Goal: Task Accomplishment & Management: Manage account settings

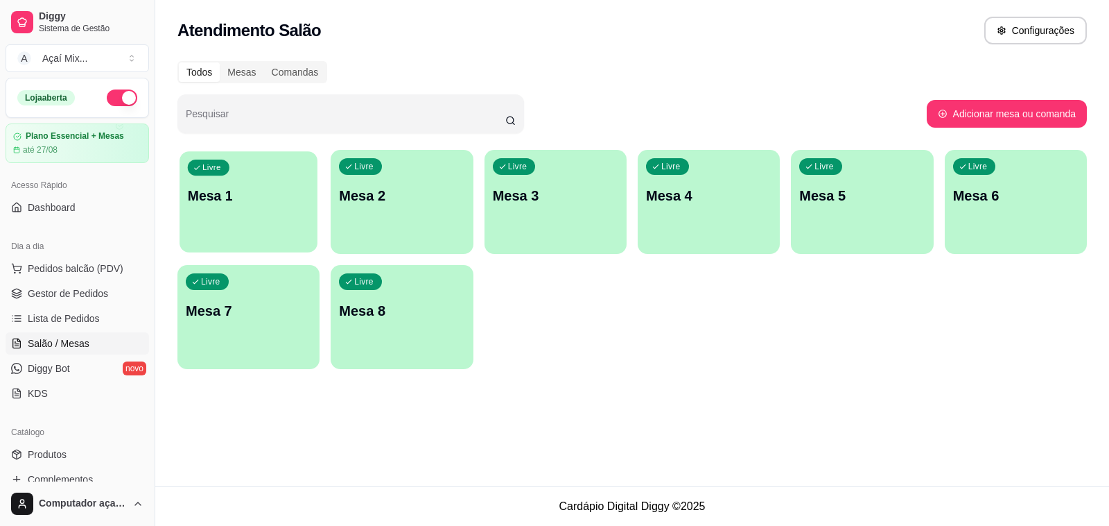
click at [250, 200] on p "Mesa 1" at bounding box center [249, 196] width 122 height 19
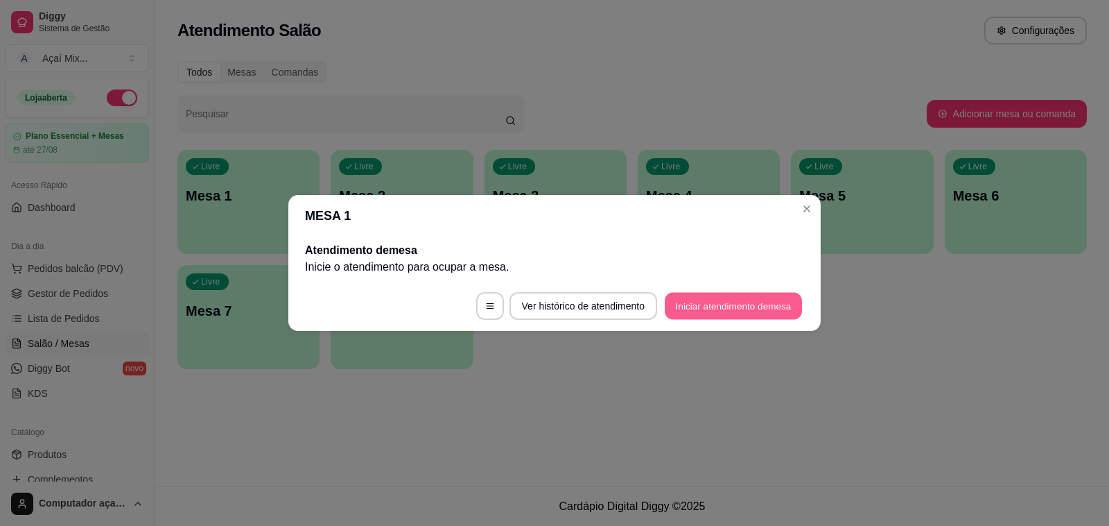
click at [714, 302] on button "Iniciar atendimento de mesa" at bounding box center [733, 306] width 137 height 27
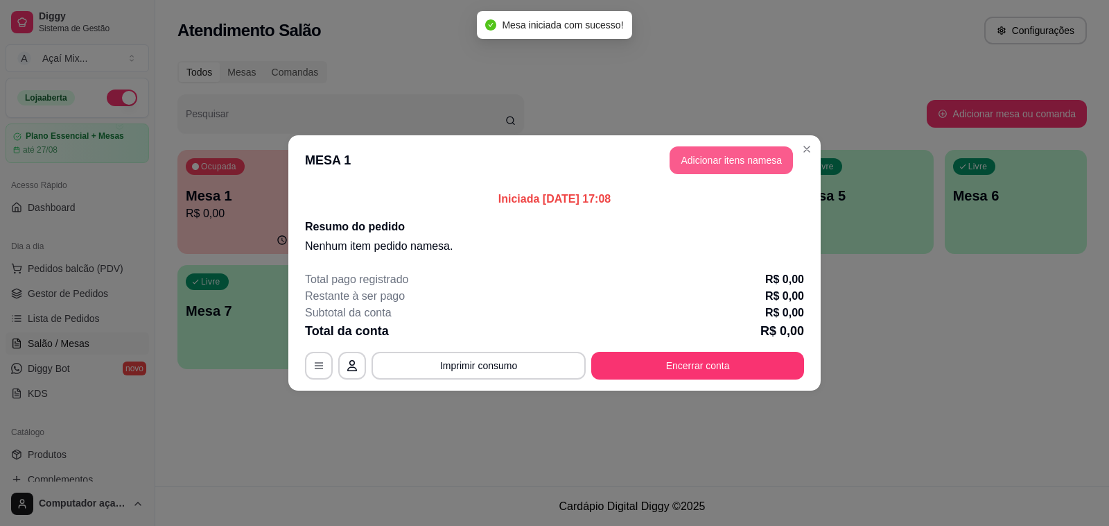
click at [729, 153] on button "Adicionar itens na mesa" at bounding box center [731, 160] width 123 height 28
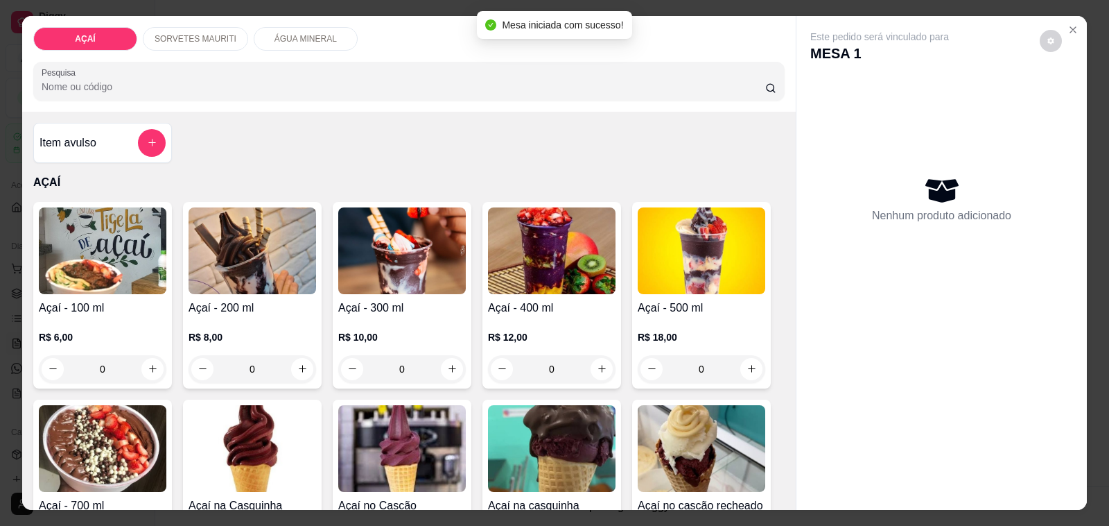
click at [288, 316] on div "R$ 8,00 0" at bounding box center [253, 349] width 128 height 67
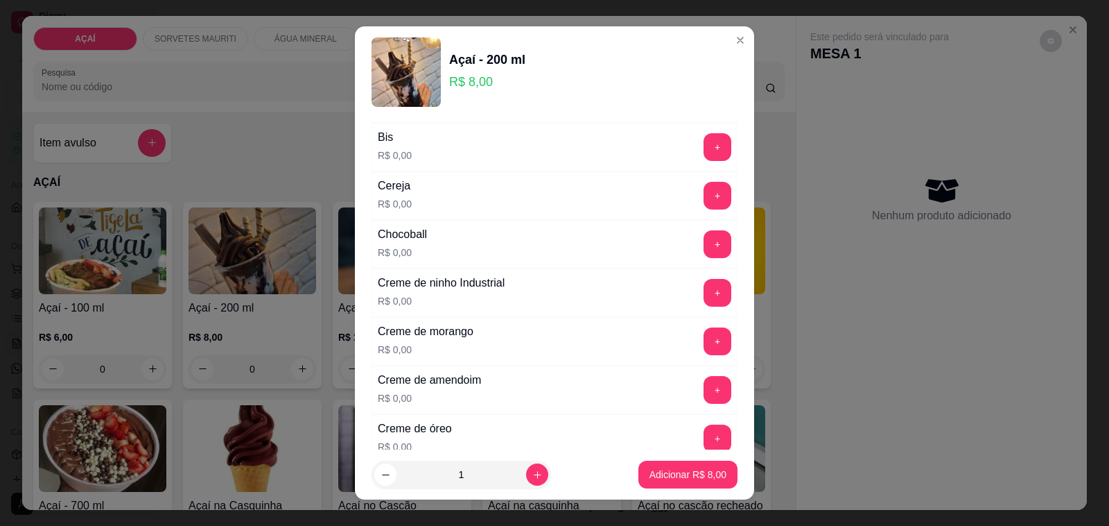
scroll to position [173, 0]
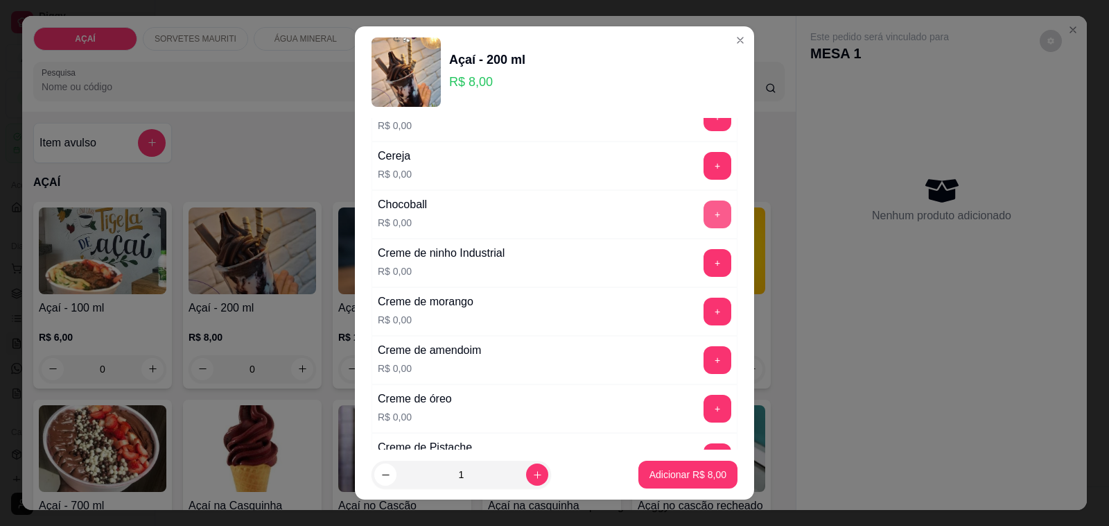
click at [704, 215] on button "+" at bounding box center [718, 214] width 28 height 28
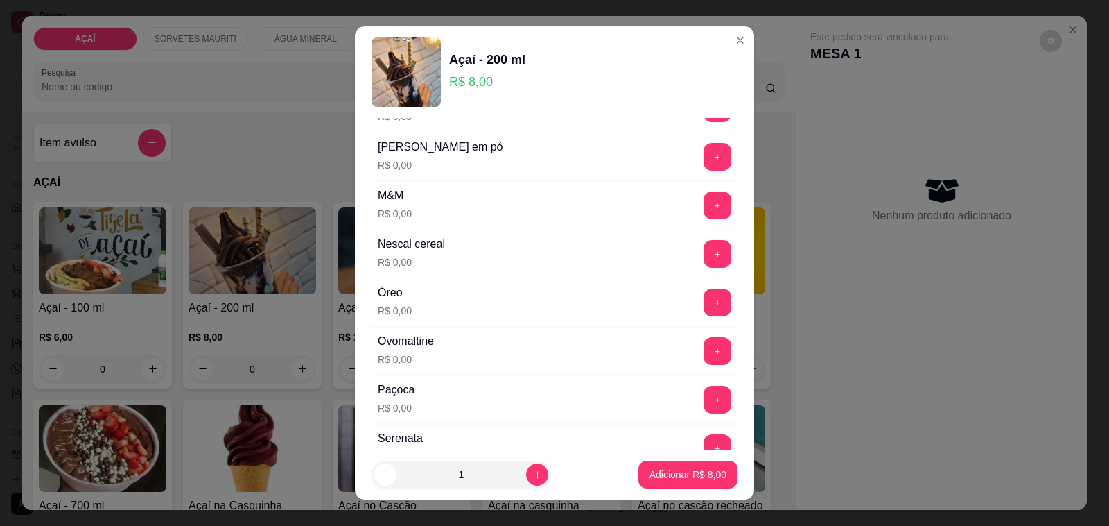
scroll to position [1300, 0]
click at [704, 363] on button "+" at bounding box center [717, 349] width 27 height 27
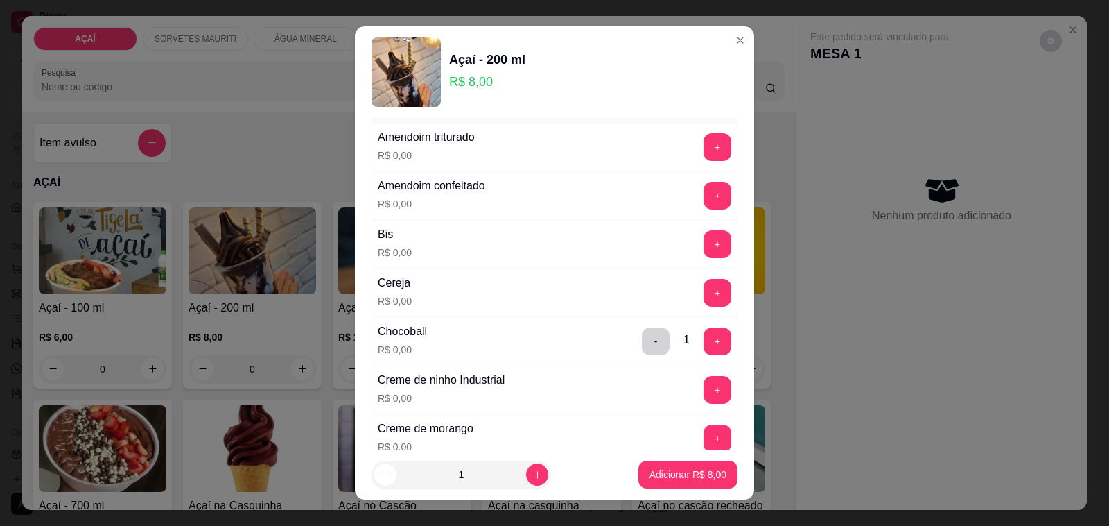
scroll to position [87, 0]
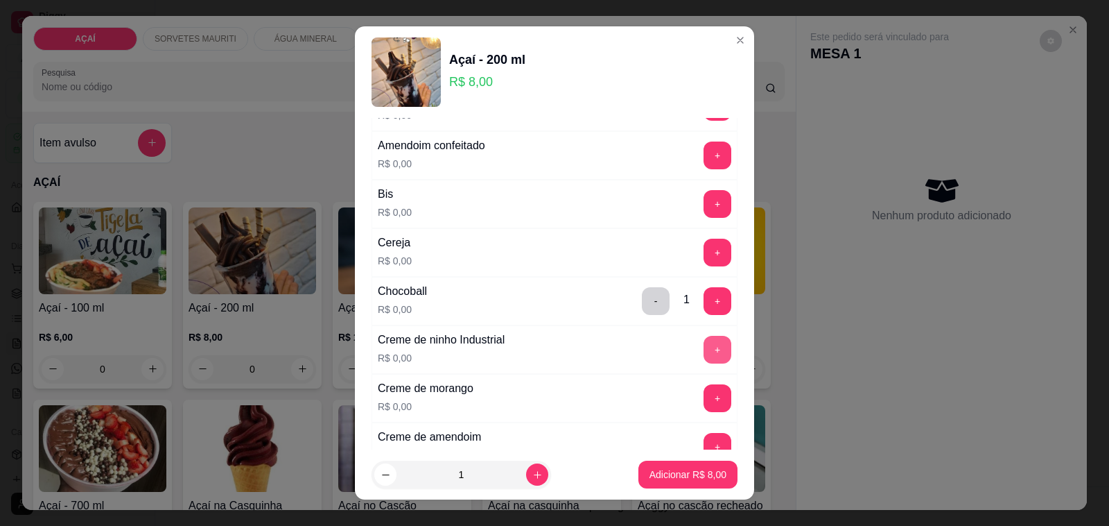
click at [704, 351] on button "+" at bounding box center [718, 350] width 28 height 28
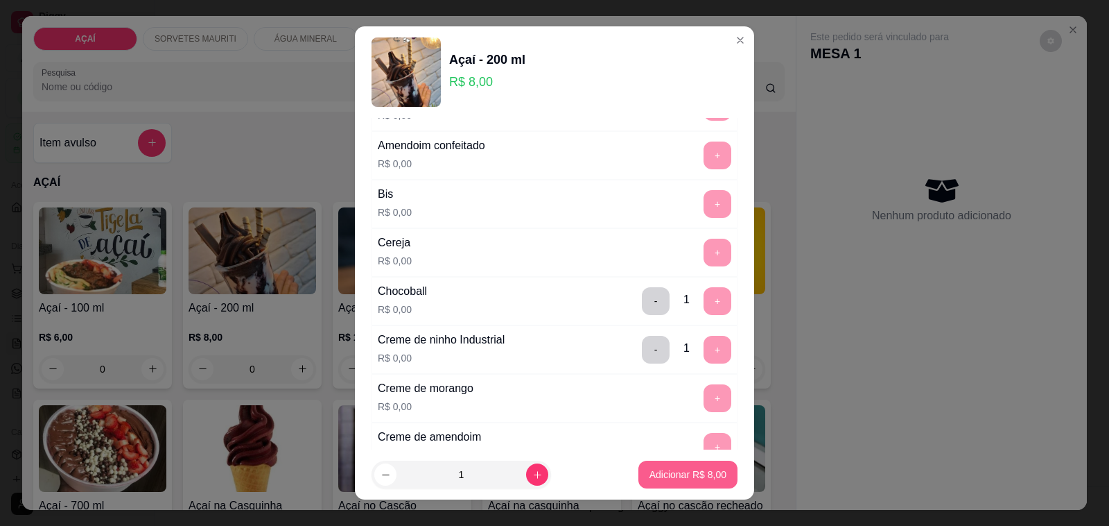
click at [677, 476] on p "Adicionar R$ 8,00" at bounding box center [688, 474] width 77 height 14
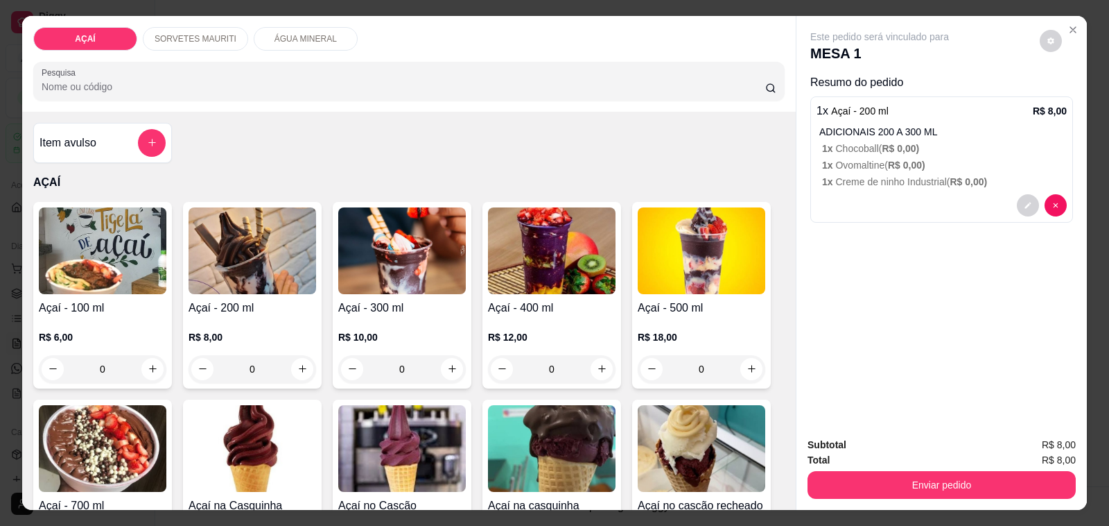
click at [85, 330] on p "R$ 6,00" at bounding box center [103, 337] width 128 height 14
click at [874, 467] on div "Enviar pedido" at bounding box center [942, 482] width 268 height 31
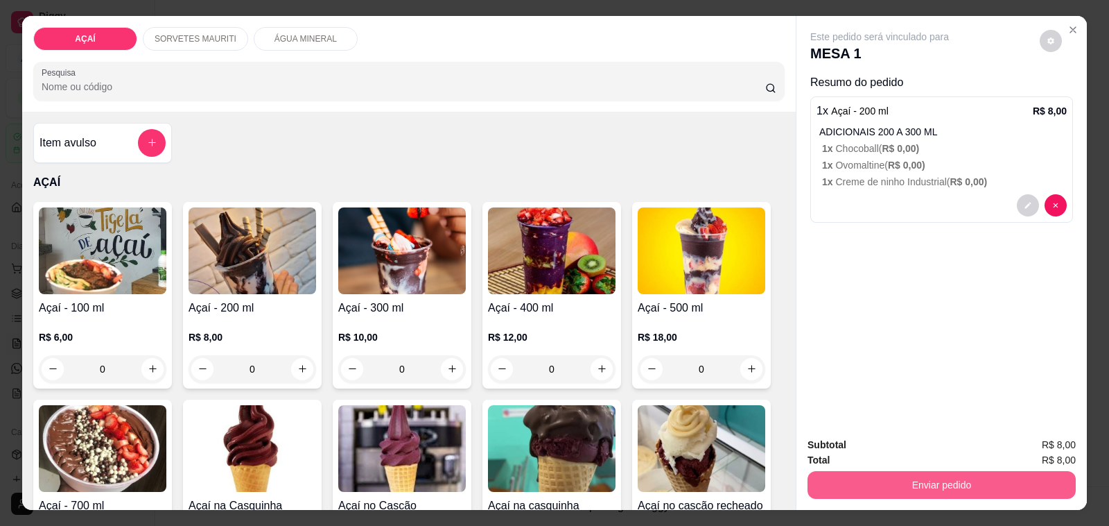
click at [865, 482] on button "Enviar pedido" at bounding box center [942, 485] width 268 height 28
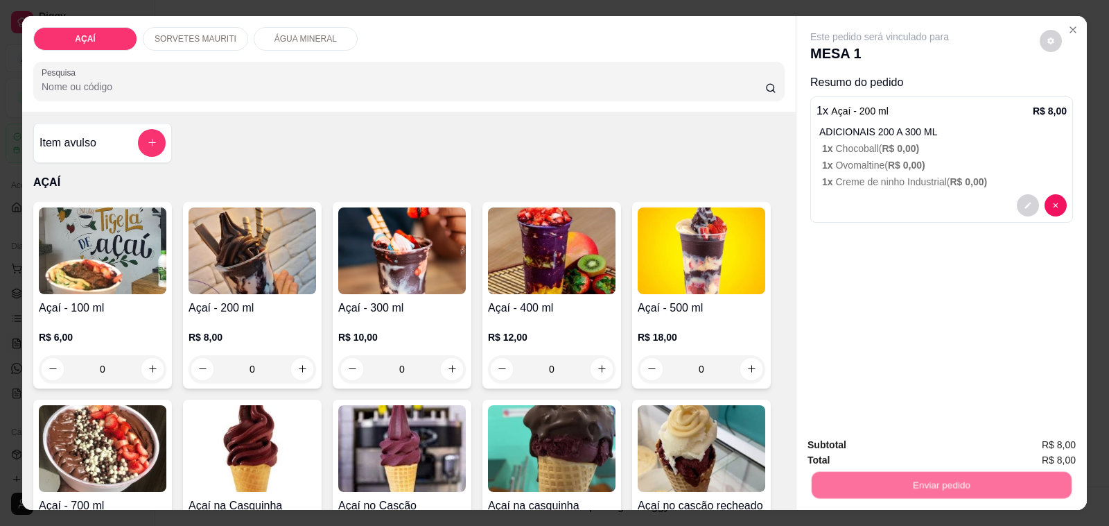
click at [881, 442] on button "Não registrar e enviar pedido" at bounding box center [895, 445] width 144 height 26
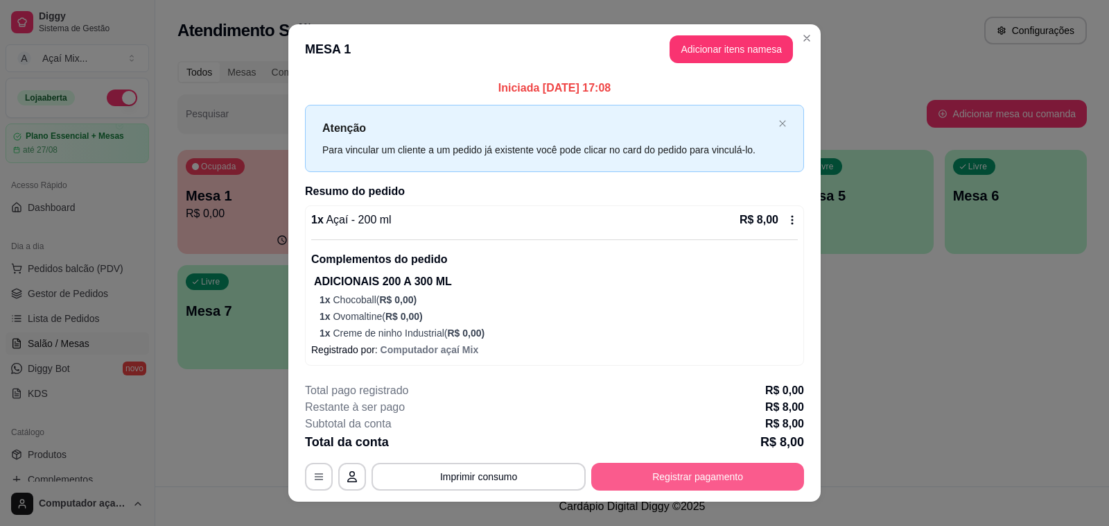
click at [650, 479] on button "Registrar pagamento" at bounding box center [697, 476] width 213 height 28
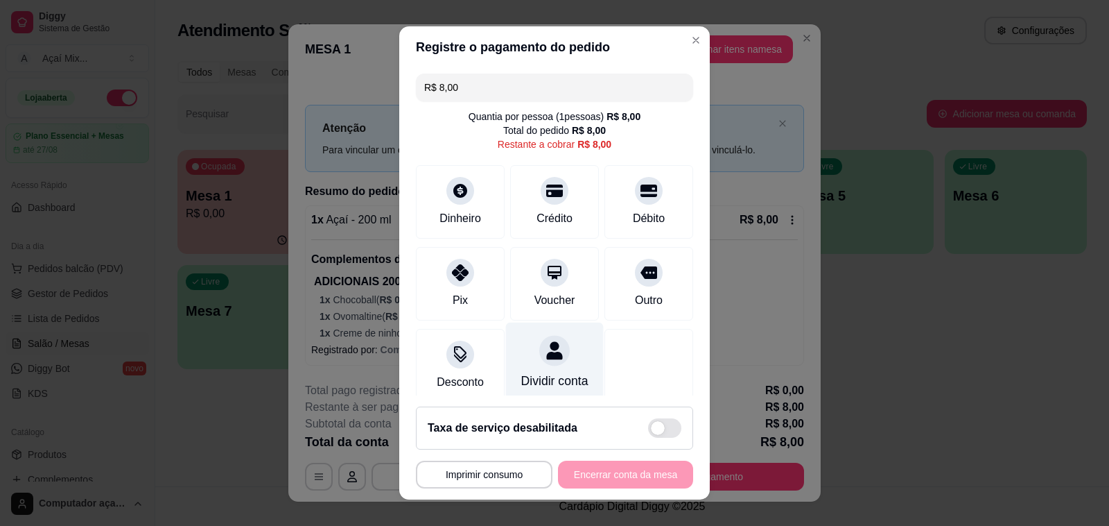
drag, startPoint x: 441, startPoint y: 286, endPoint x: 503, endPoint y: 380, distance: 112.1
click at [448, 289] on div "Pix" at bounding box center [460, 283] width 89 height 73
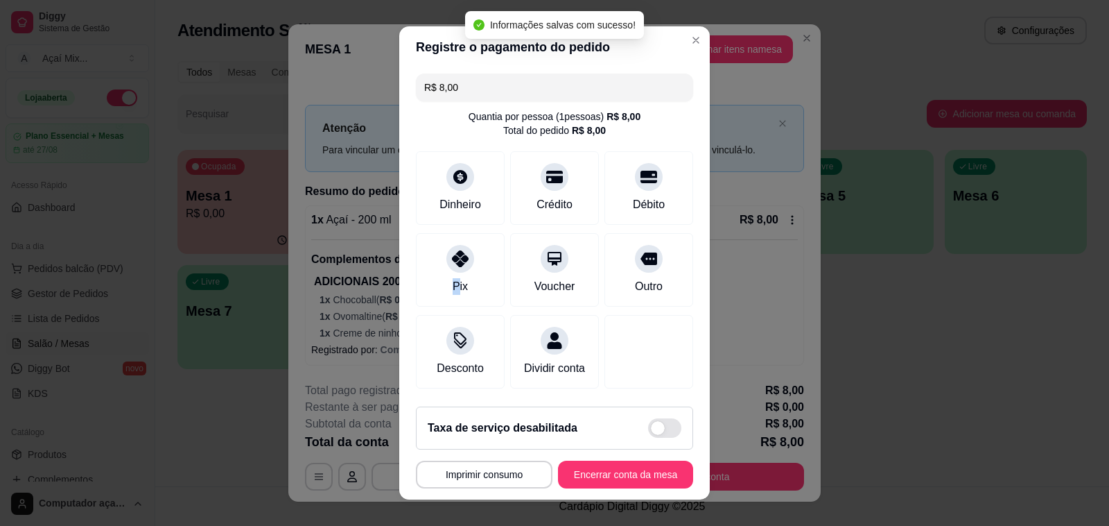
type input "R$ 0,00"
click at [586, 474] on button "Encerrar conta da mesa" at bounding box center [625, 474] width 131 height 27
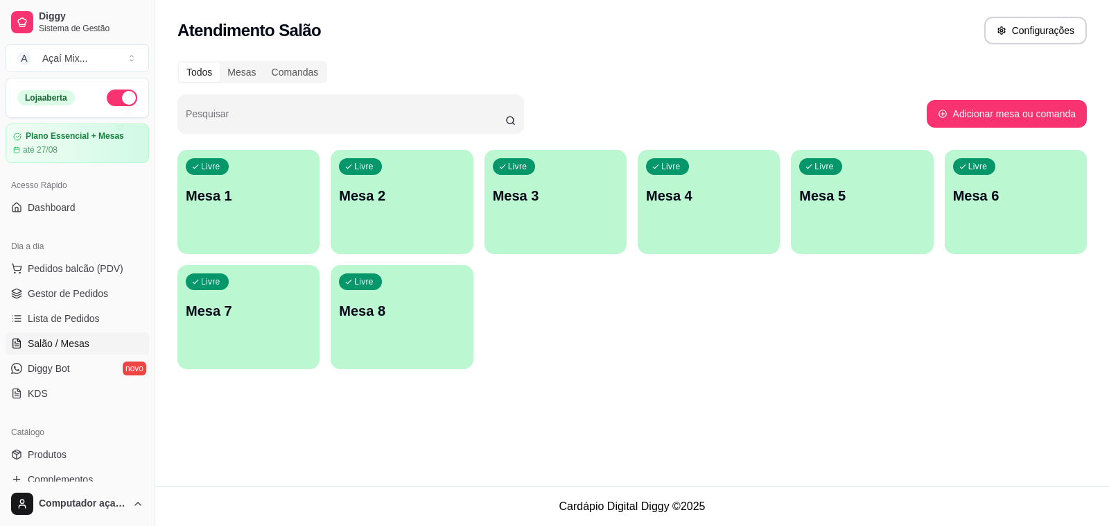
click at [229, 220] on div "Livre Mesa 1" at bounding box center [249, 193] width 142 height 87
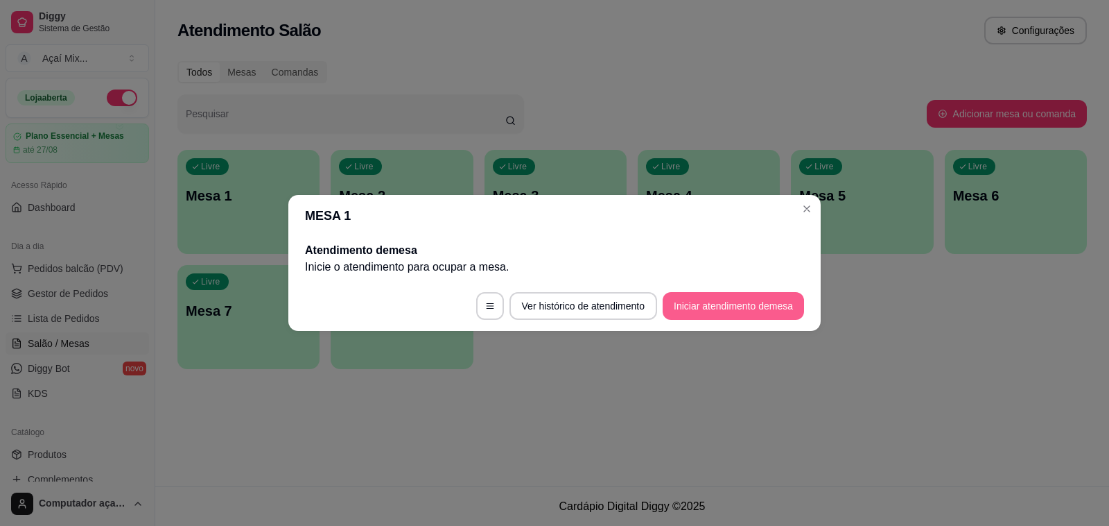
click at [704, 309] on button "Iniciar atendimento de mesa" at bounding box center [733, 306] width 141 height 28
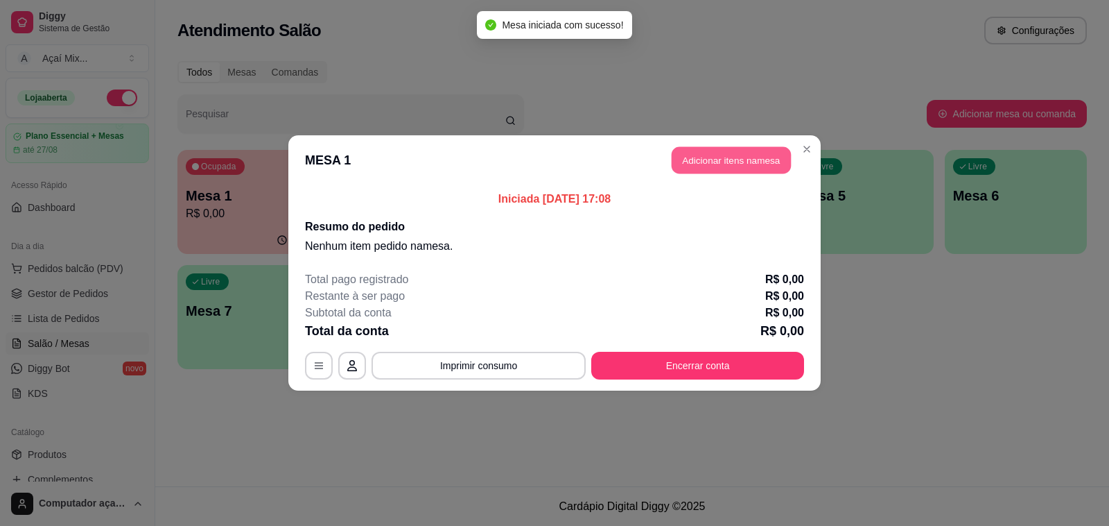
click at [730, 161] on button "Adicionar itens na mesa" at bounding box center [731, 160] width 119 height 27
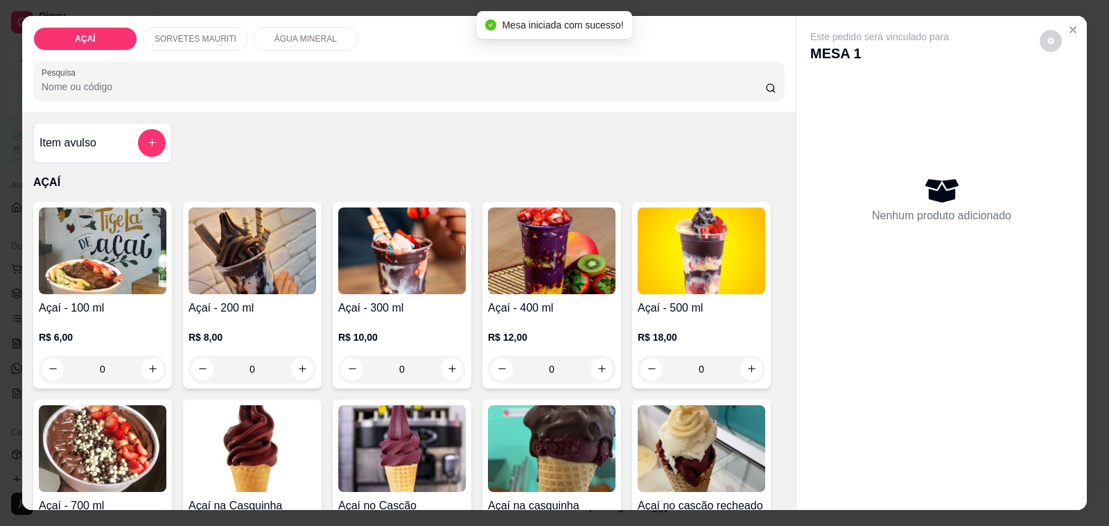
click at [515, 300] on h4 "Açaí - 400 ml" at bounding box center [552, 308] width 128 height 17
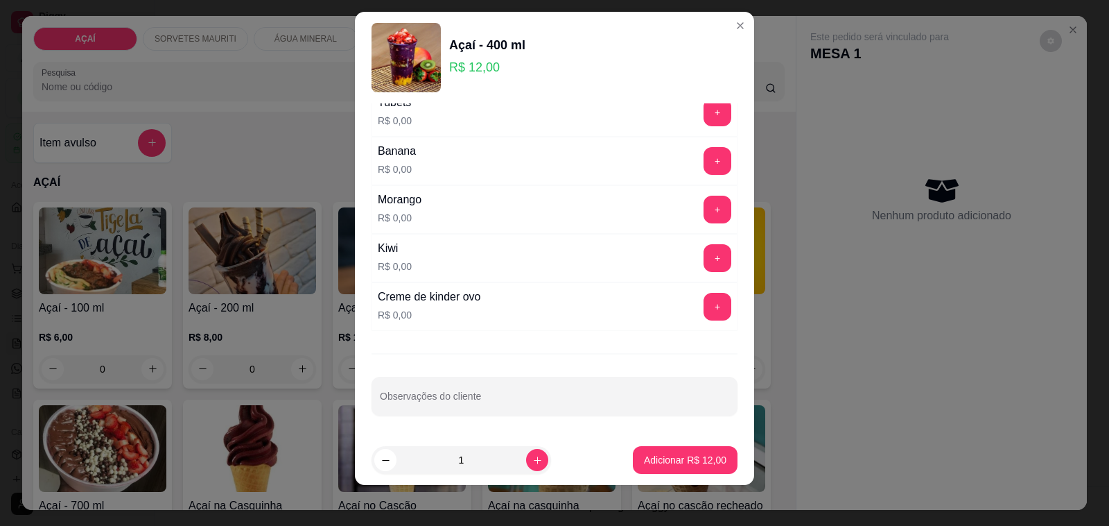
scroll to position [18, 0]
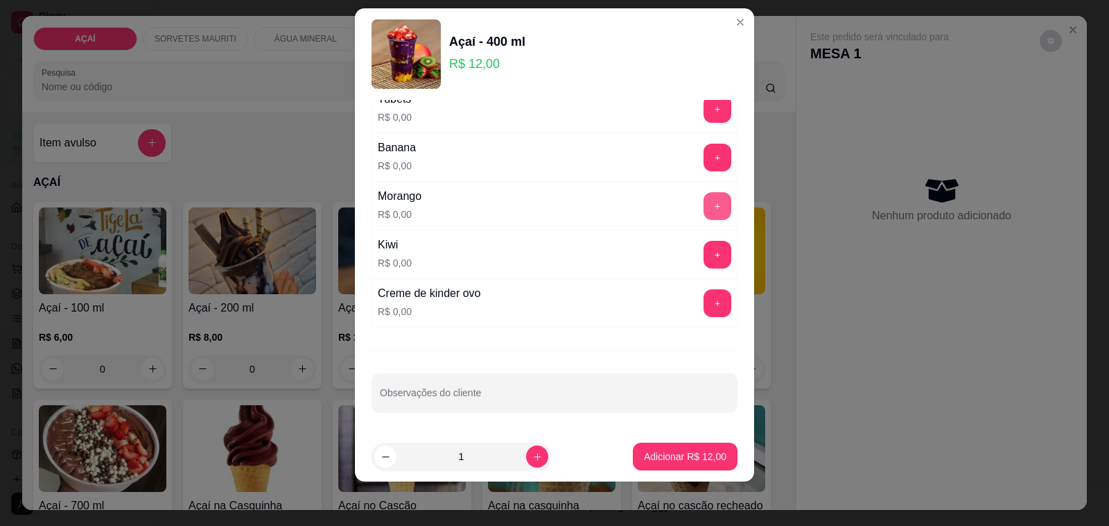
click at [704, 206] on button "+" at bounding box center [718, 206] width 28 height 28
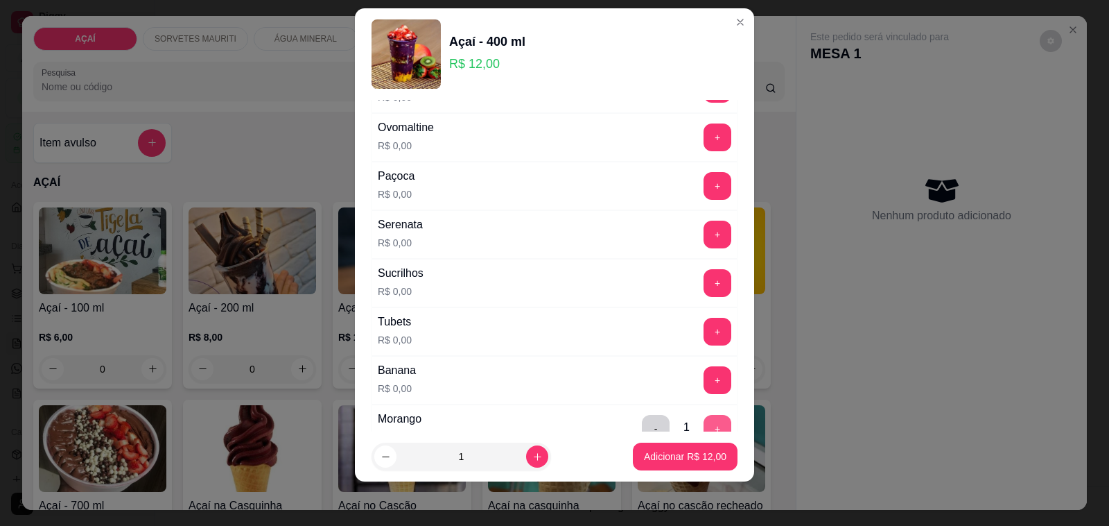
scroll to position [1468, 0]
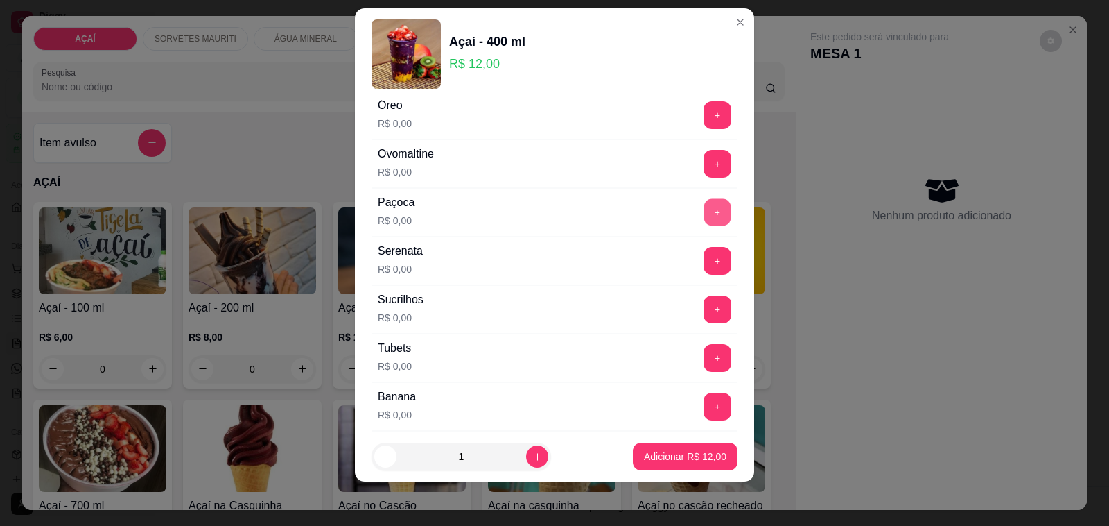
click at [704, 210] on button "+" at bounding box center [717, 212] width 27 height 27
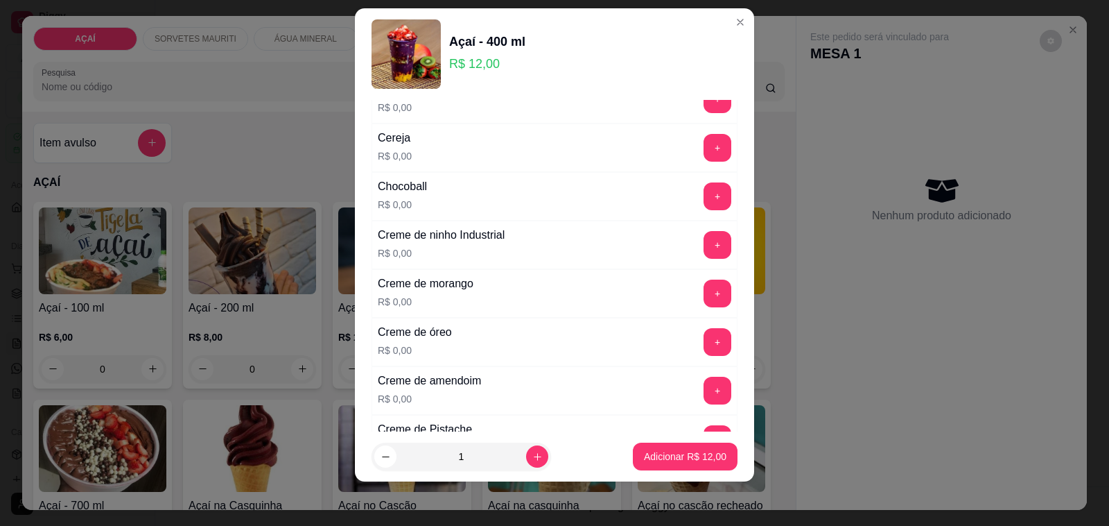
scroll to position [87, 0]
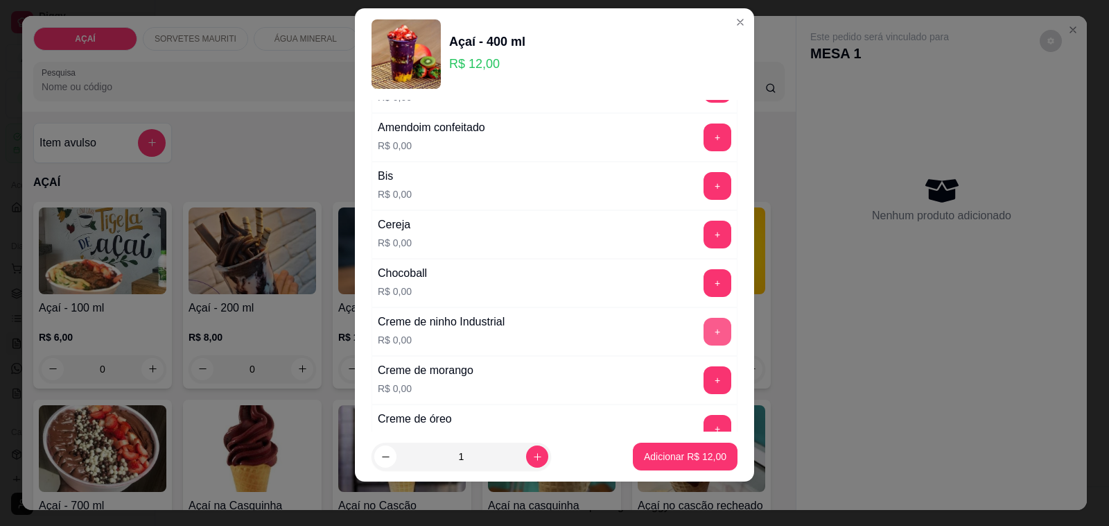
click at [704, 334] on button "+" at bounding box center [718, 332] width 28 height 28
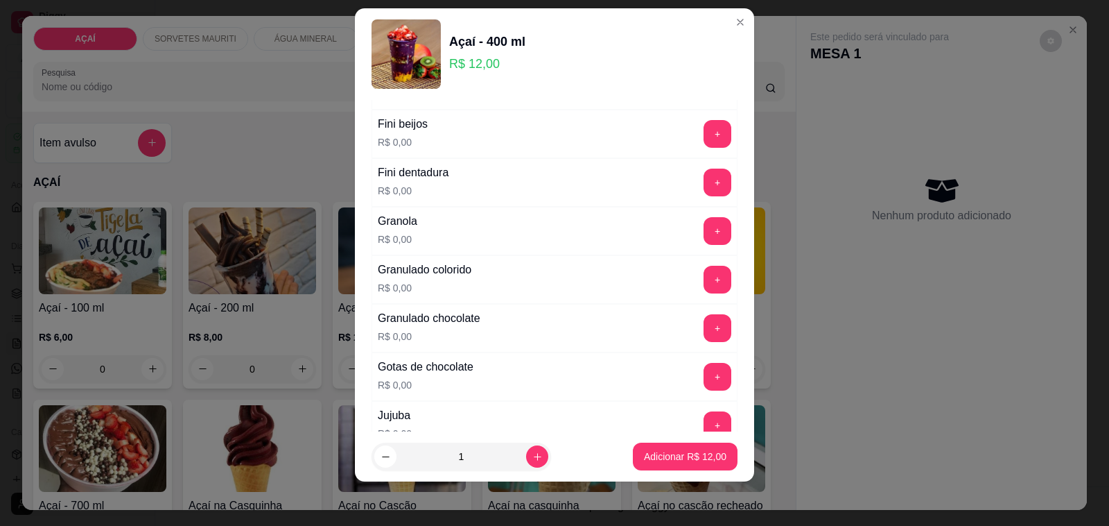
scroll to position [953, 0]
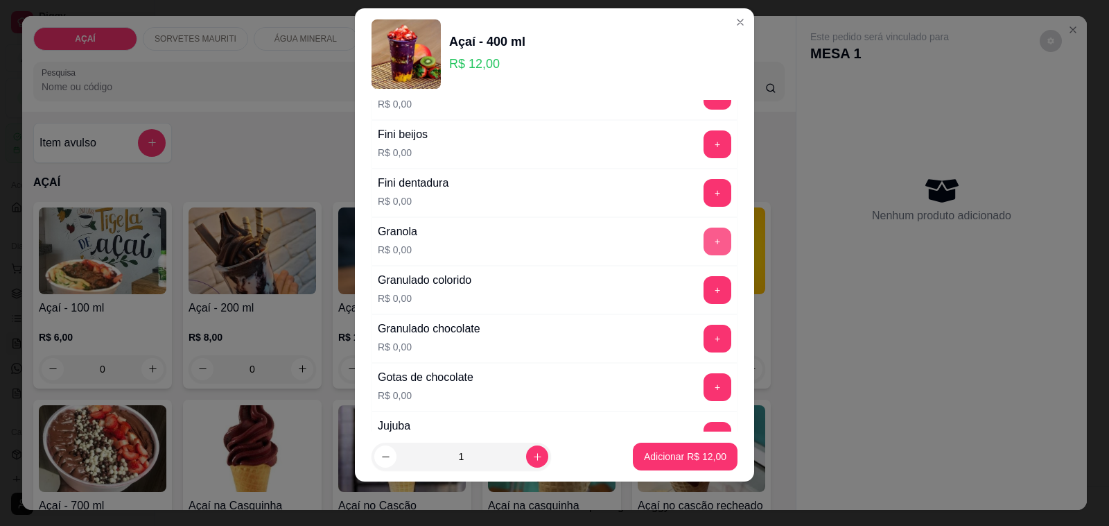
click at [704, 252] on button "+" at bounding box center [718, 241] width 28 height 28
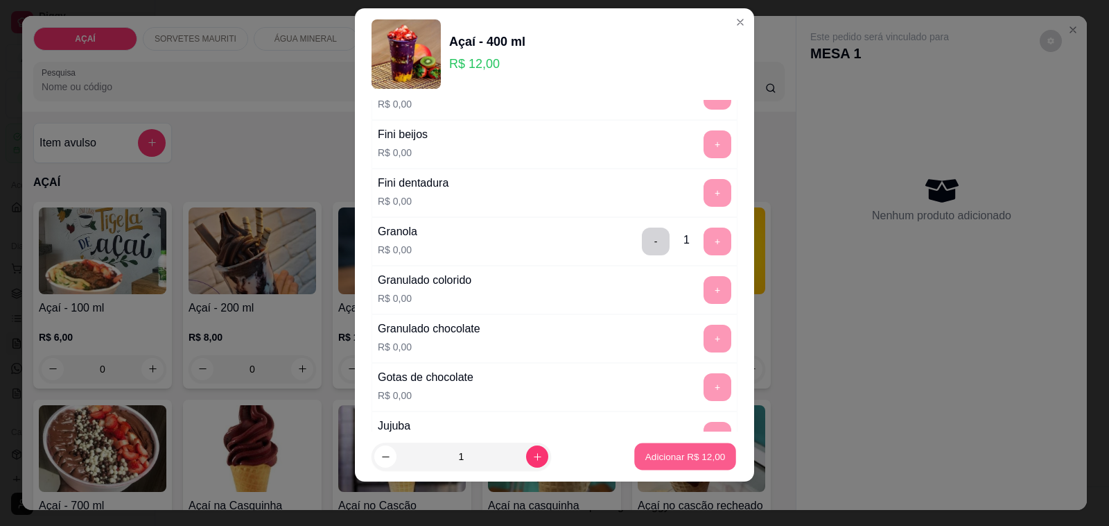
click at [711, 458] on button "Adicionar R$ 12,00" at bounding box center [685, 456] width 102 height 27
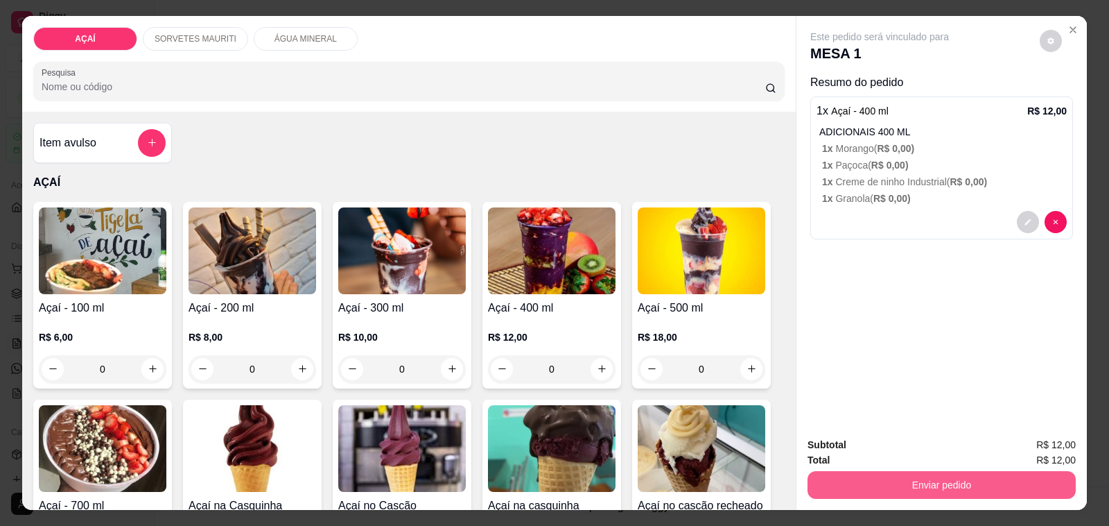
click at [810, 483] on button "Enviar pedido" at bounding box center [942, 485] width 268 height 28
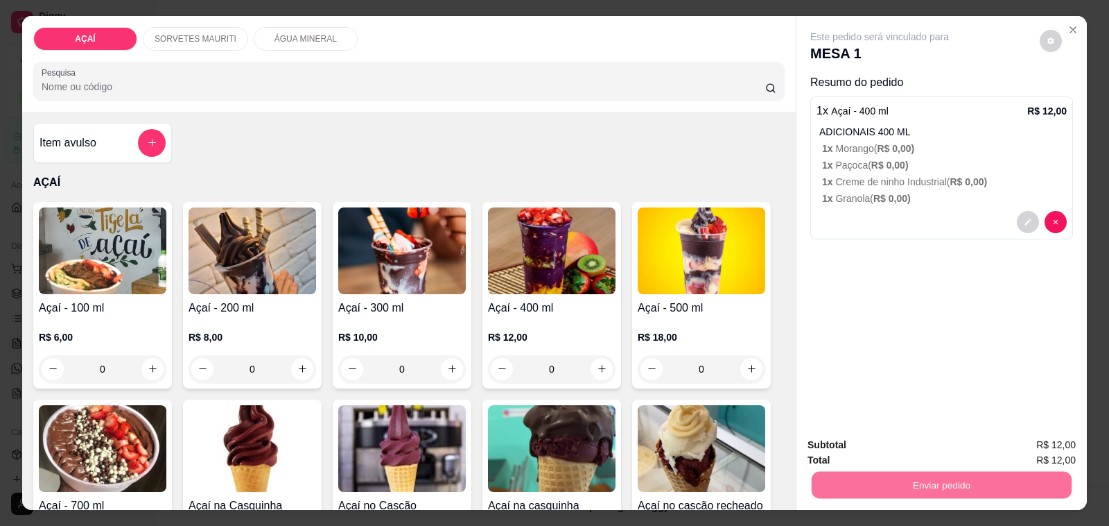
click at [843, 446] on button "Não registrar e enviar pedido" at bounding box center [895, 444] width 140 height 26
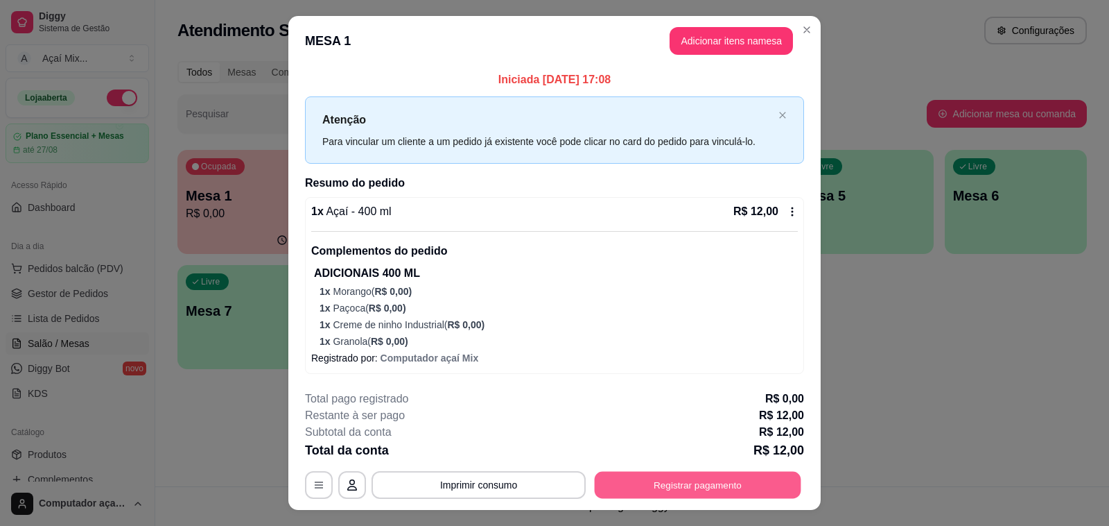
click at [781, 479] on button "Registrar pagamento" at bounding box center [698, 484] width 207 height 27
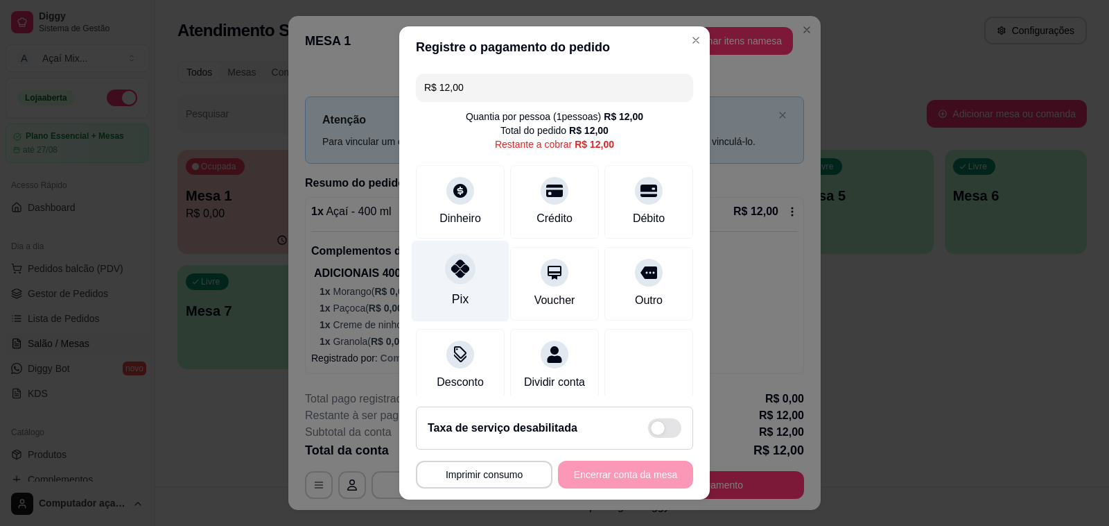
click at [437, 300] on div "Pix" at bounding box center [461, 281] width 98 height 81
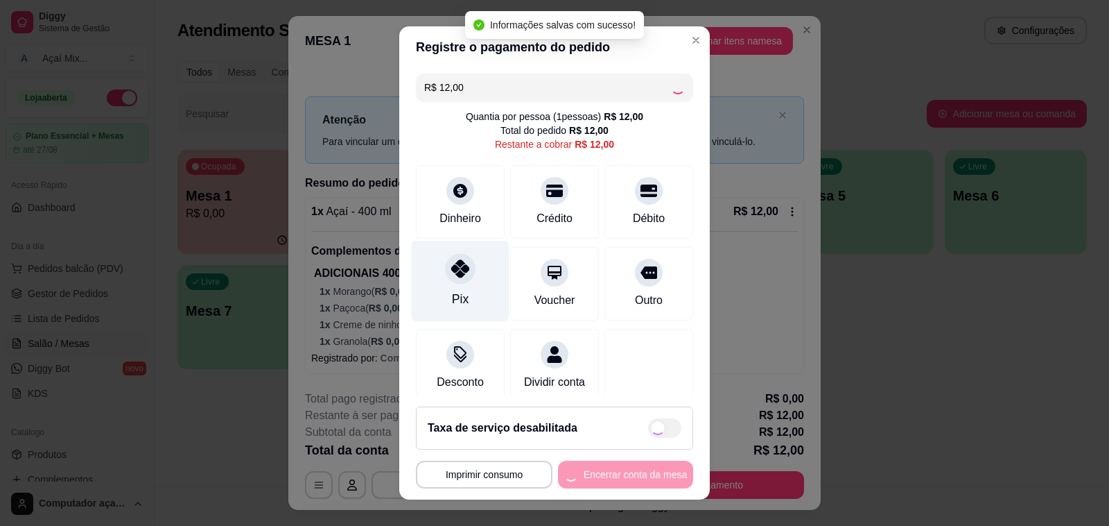
type input "R$ 0,00"
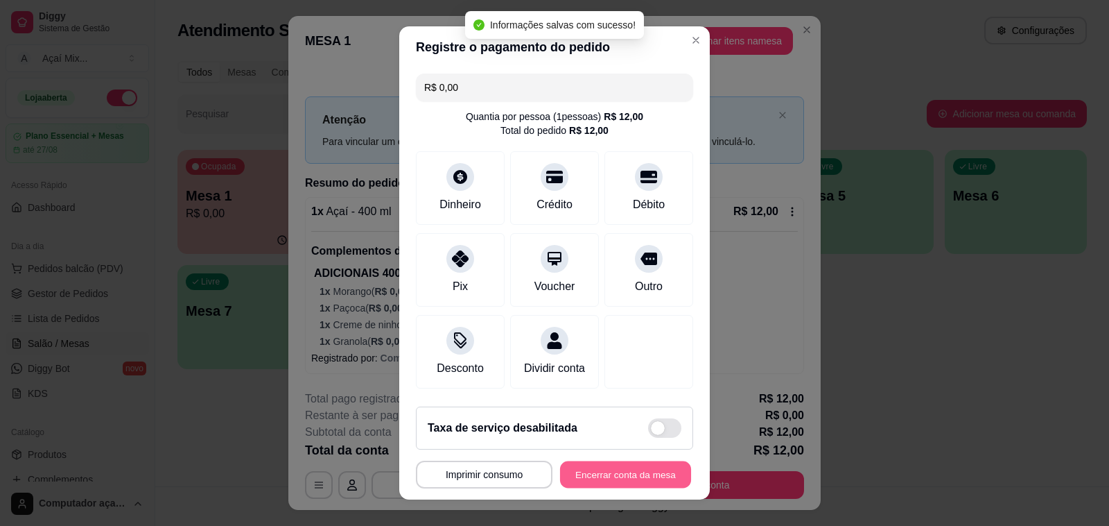
click at [625, 475] on button "Encerrar conta da mesa" at bounding box center [625, 474] width 131 height 27
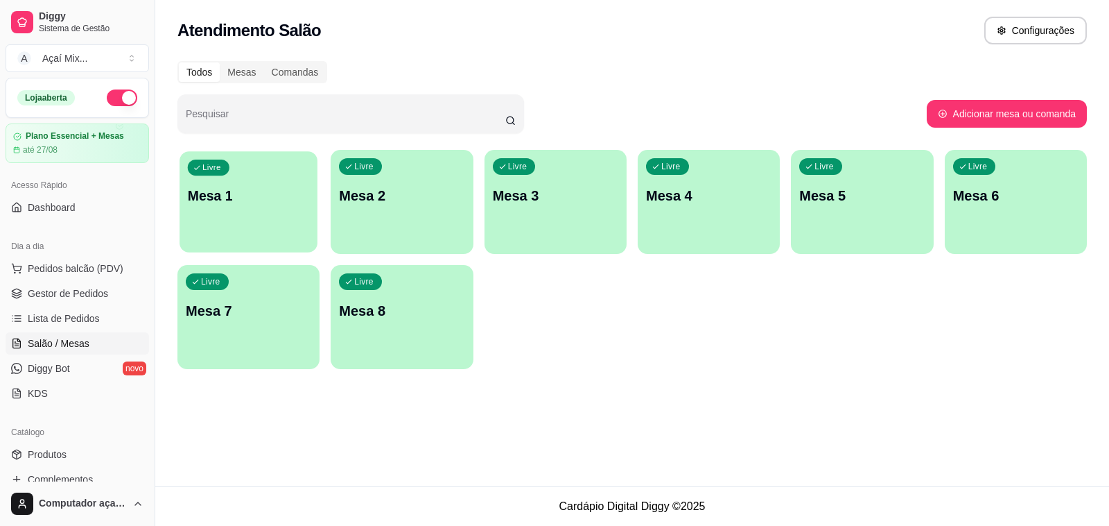
click at [241, 198] on p "Mesa 1" at bounding box center [249, 196] width 122 height 19
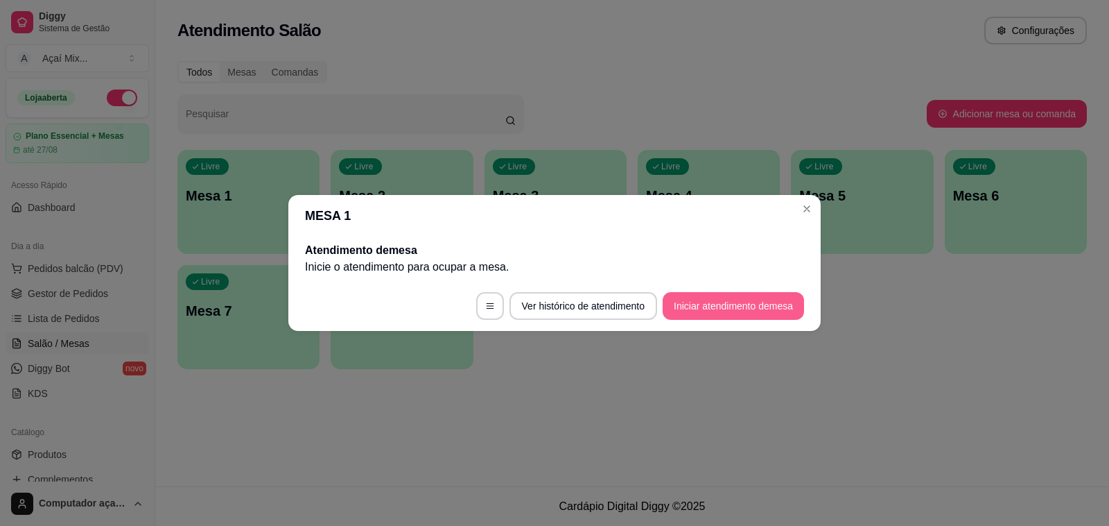
click at [698, 300] on button "Iniciar atendimento de mesa" at bounding box center [733, 306] width 141 height 28
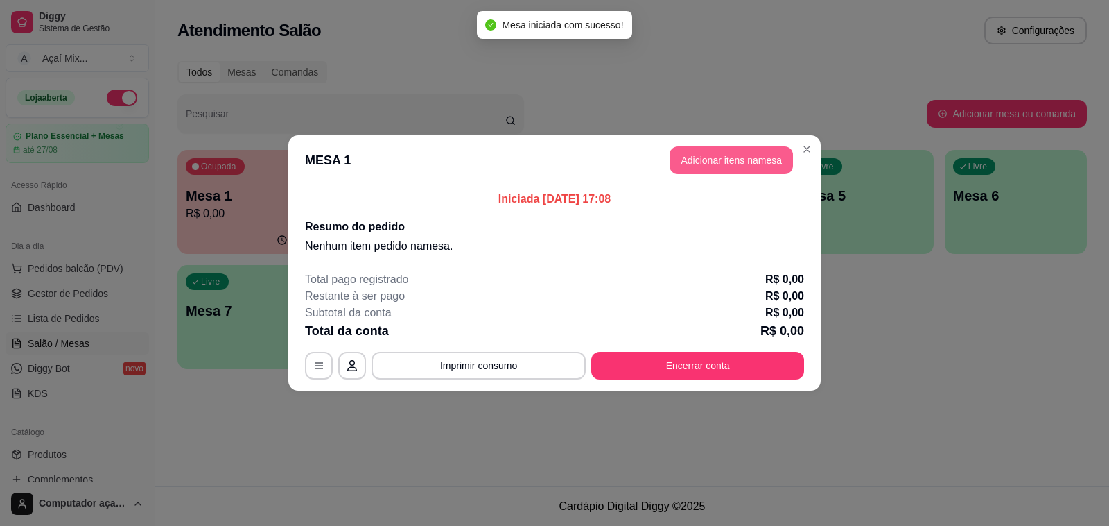
click at [723, 162] on button "Adicionar itens na mesa" at bounding box center [731, 160] width 123 height 28
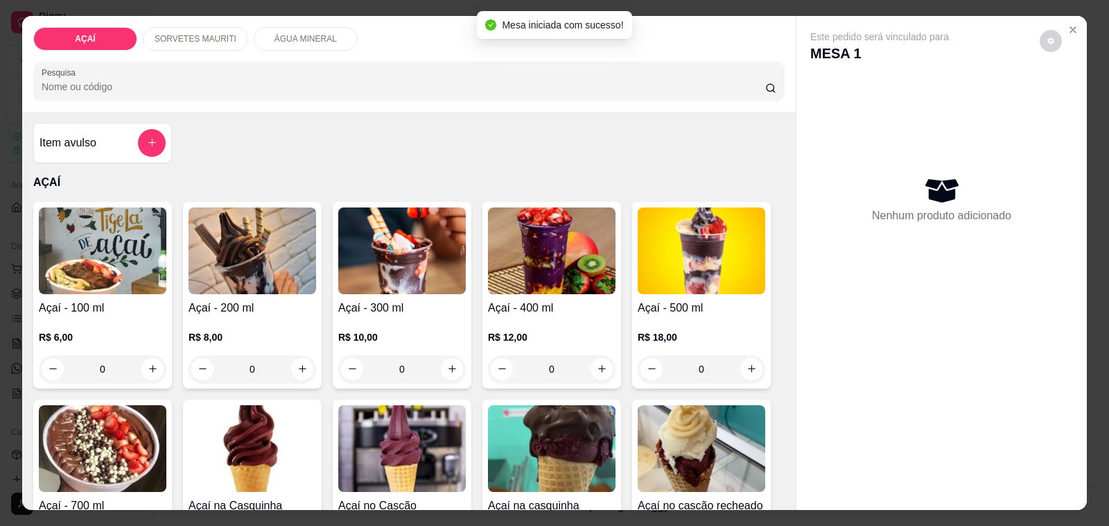
click at [125, 334] on p "R$ 6,00" at bounding box center [103, 337] width 128 height 14
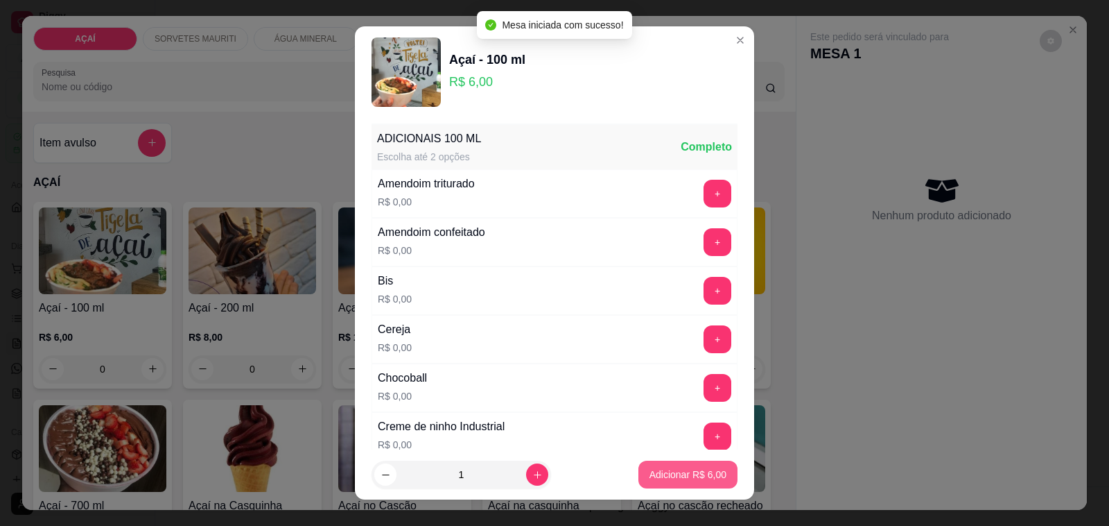
click at [664, 474] on p "Adicionar R$ 6,00" at bounding box center [688, 474] width 77 height 14
type input "1"
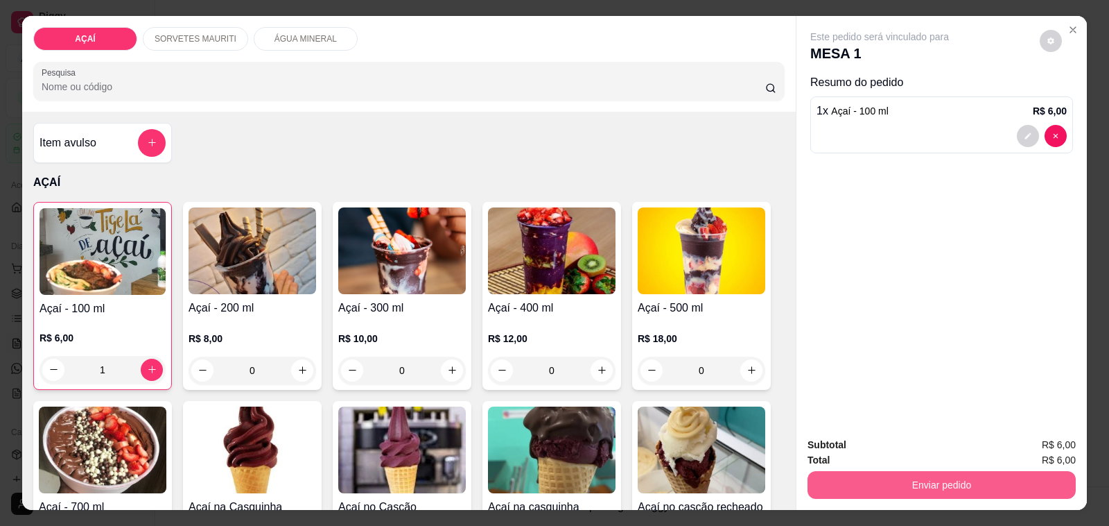
click at [829, 471] on button "Enviar pedido" at bounding box center [942, 485] width 268 height 28
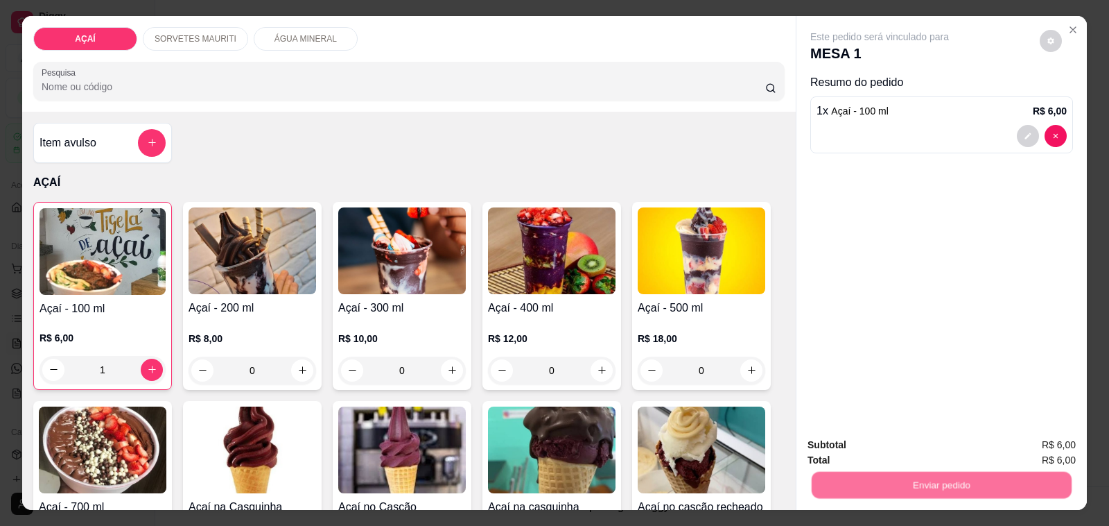
click at [840, 438] on button "Não registrar e enviar pedido" at bounding box center [895, 445] width 140 height 26
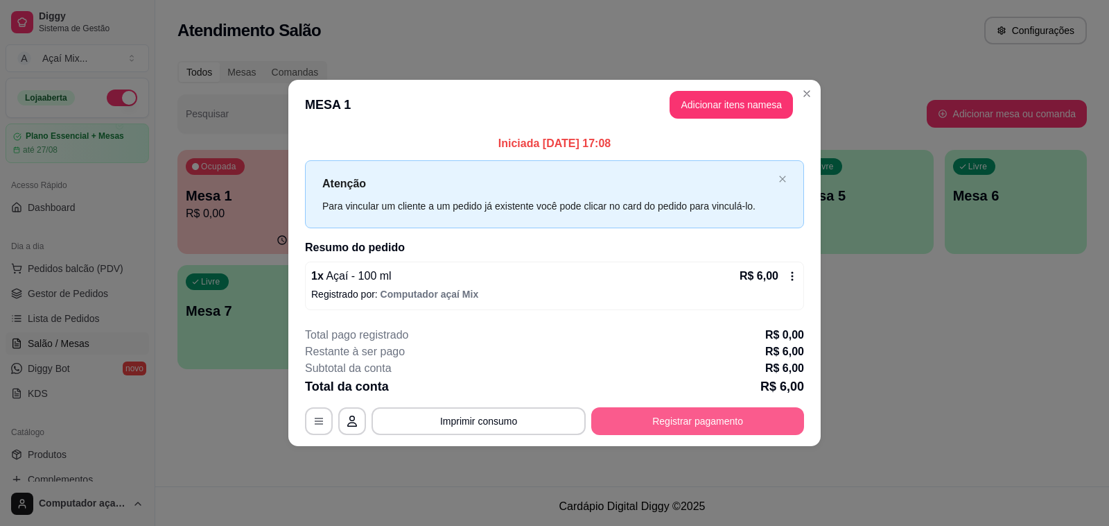
click at [619, 415] on button "Registrar pagamento" at bounding box center [697, 421] width 213 height 28
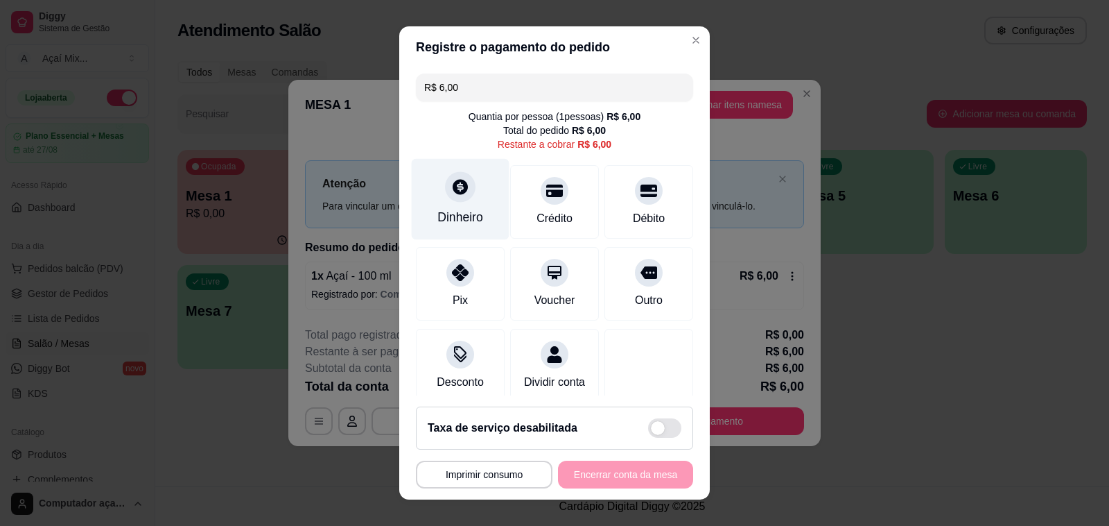
click at [478, 205] on div "Dinheiro" at bounding box center [461, 199] width 98 height 81
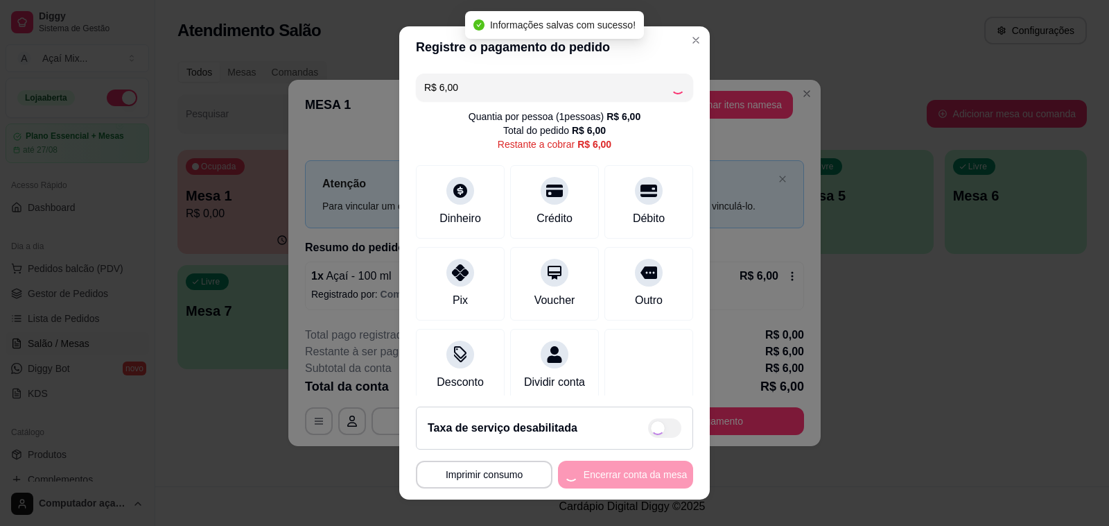
type input "R$ 0,00"
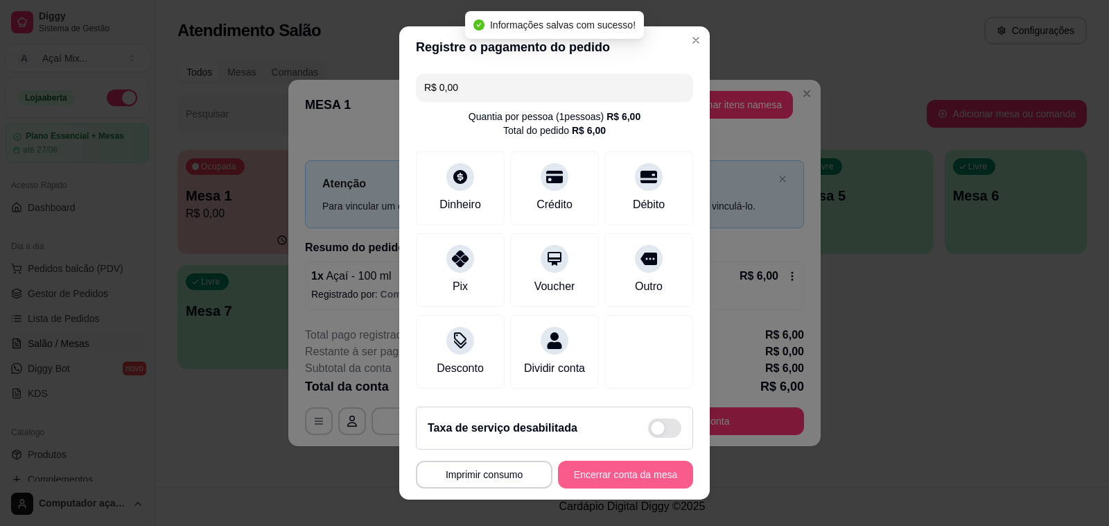
click at [589, 473] on button "Encerrar conta da mesa" at bounding box center [625, 474] width 135 height 28
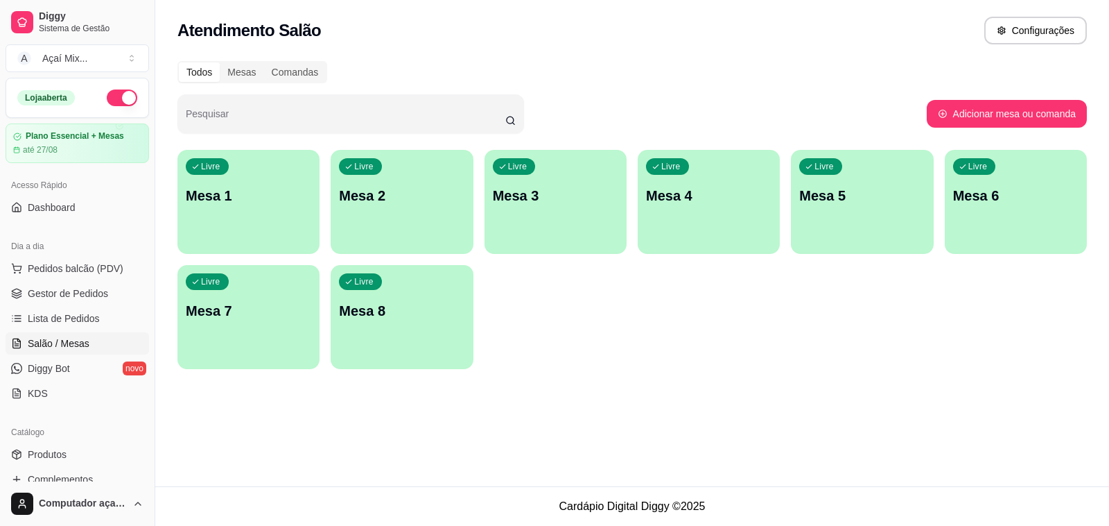
click at [264, 174] on div "Livre Mesa 1" at bounding box center [249, 193] width 142 height 87
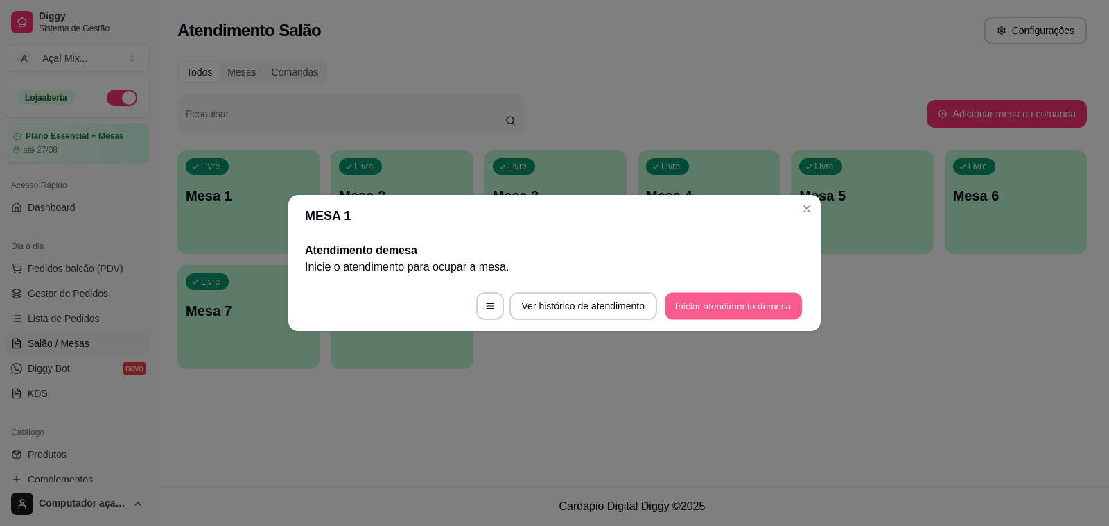
click at [736, 313] on button "Iniciar atendimento de mesa" at bounding box center [733, 306] width 137 height 27
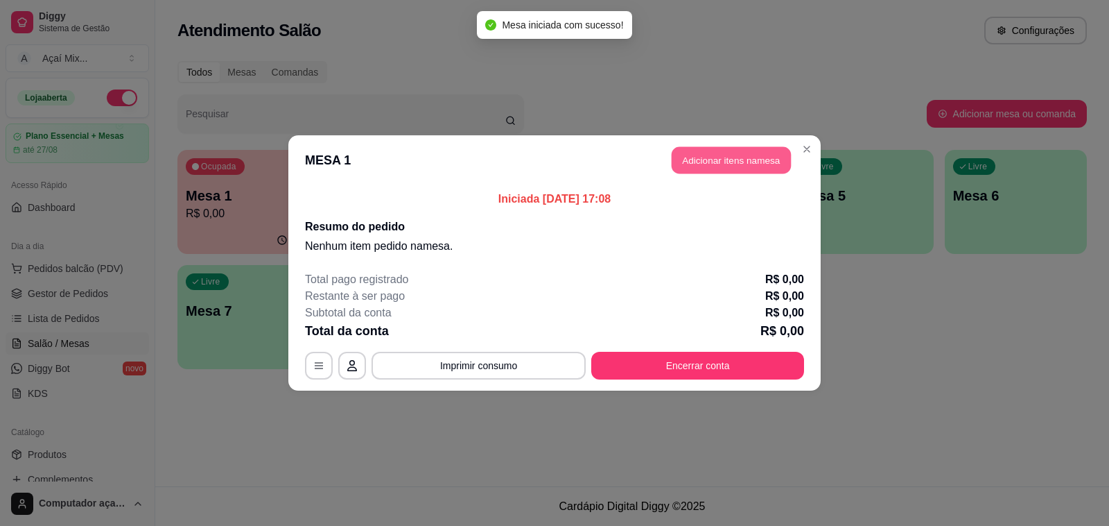
click at [734, 164] on button "Adicionar itens na mesa" at bounding box center [731, 160] width 119 height 27
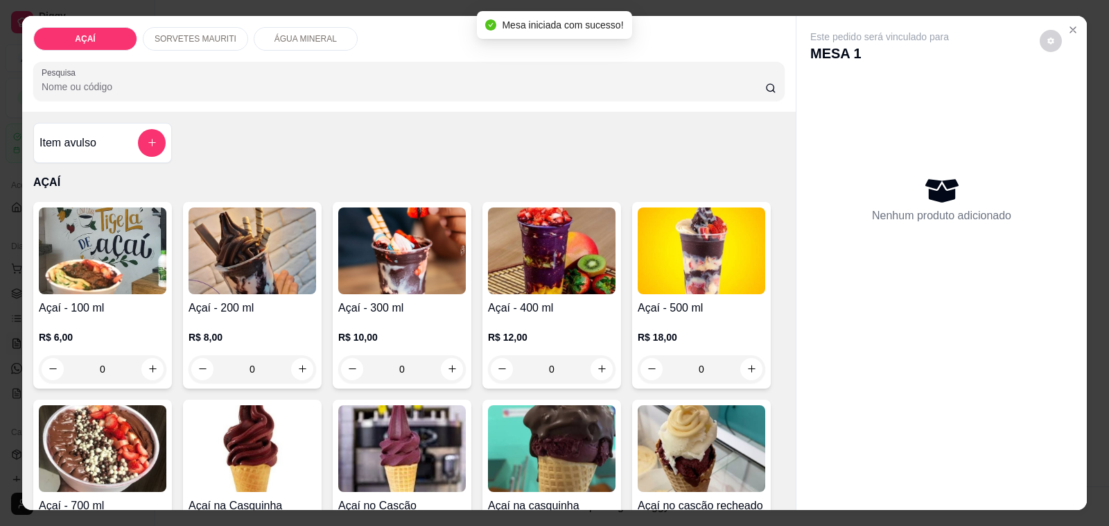
click at [137, 330] on p "R$ 6,00" at bounding box center [103, 337] width 128 height 14
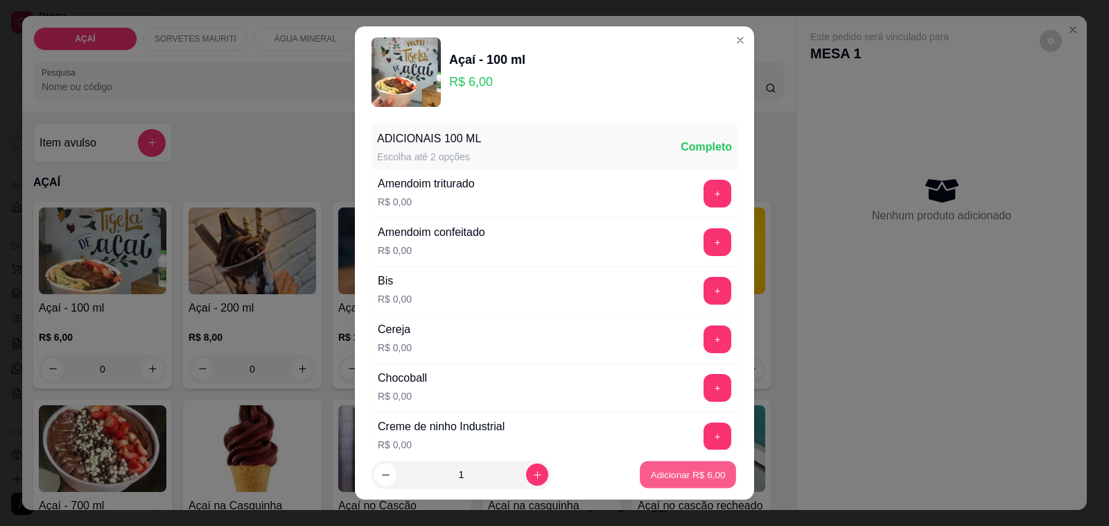
click at [650, 474] on p "Adicionar R$ 6,00" at bounding box center [687, 473] width 75 height 13
type input "1"
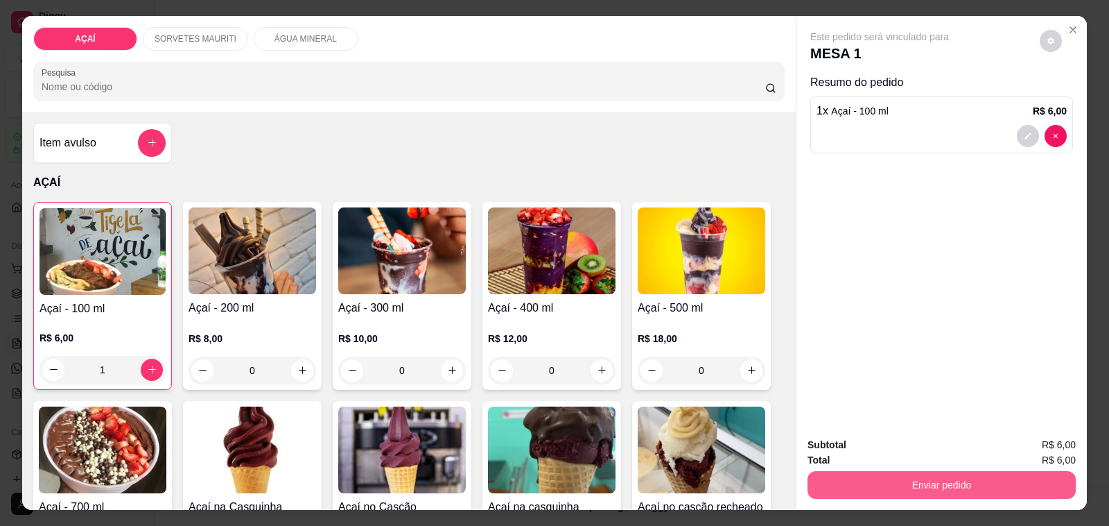
click at [862, 475] on button "Enviar pedido" at bounding box center [942, 485] width 268 height 28
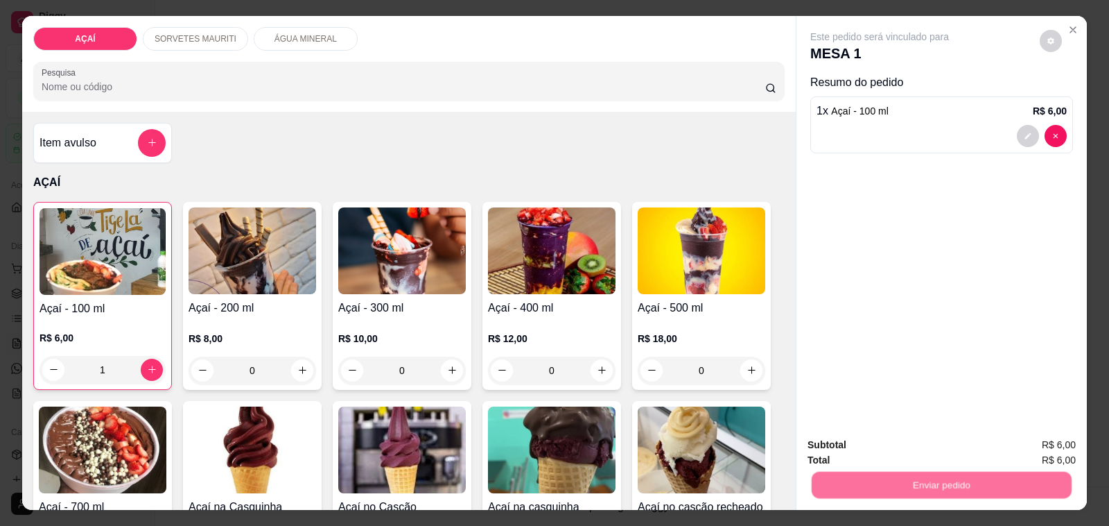
click at [843, 452] on button "Não registrar e enviar pedido" at bounding box center [895, 445] width 144 height 26
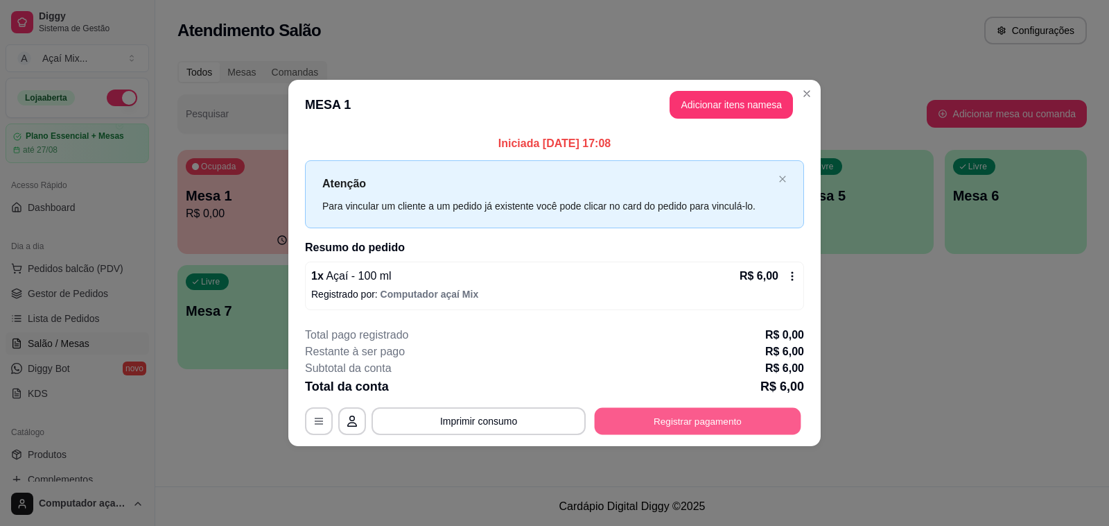
click at [763, 424] on button "Registrar pagamento" at bounding box center [698, 420] width 207 height 27
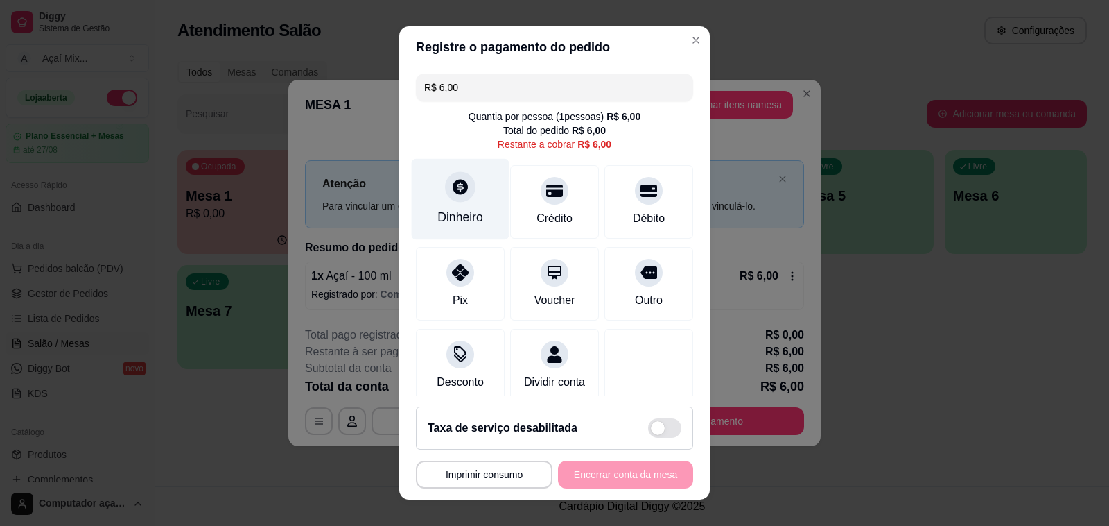
click at [472, 213] on div "Dinheiro" at bounding box center [461, 199] width 98 height 81
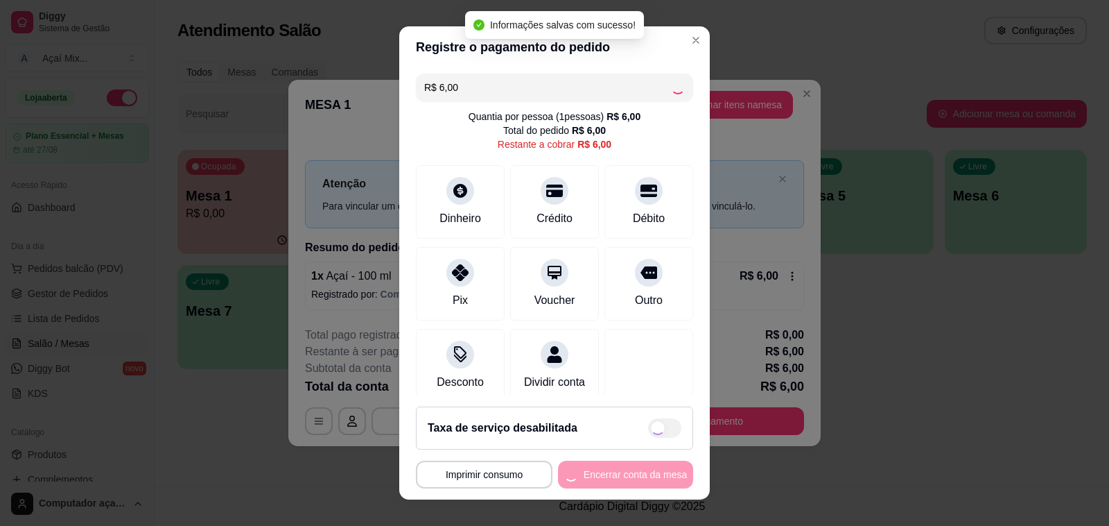
type input "R$ 0,00"
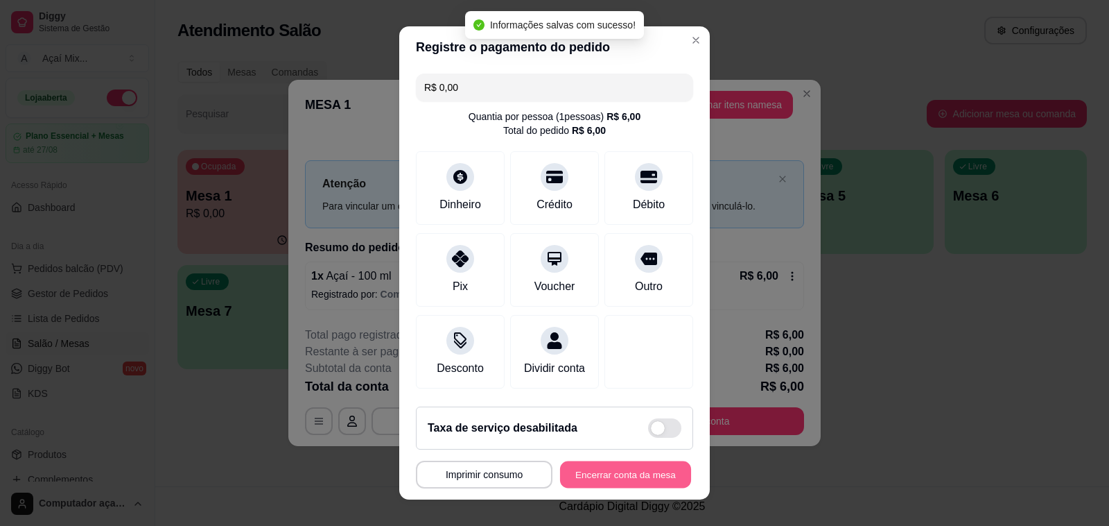
click at [618, 470] on button "Encerrar conta da mesa" at bounding box center [625, 474] width 131 height 27
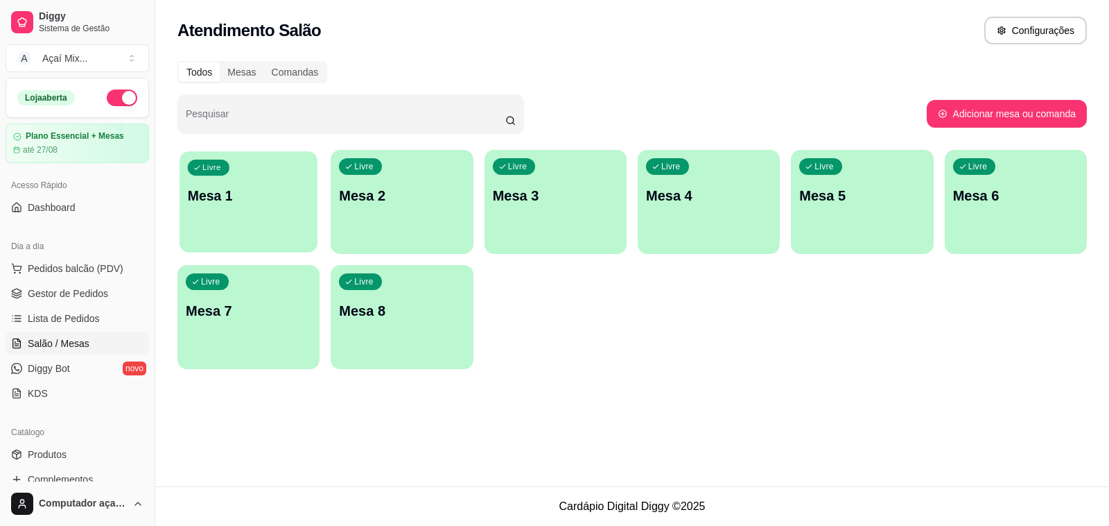
click at [241, 216] on div "Livre Mesa 1" at bounding box center [249, 193] width 138 height 85
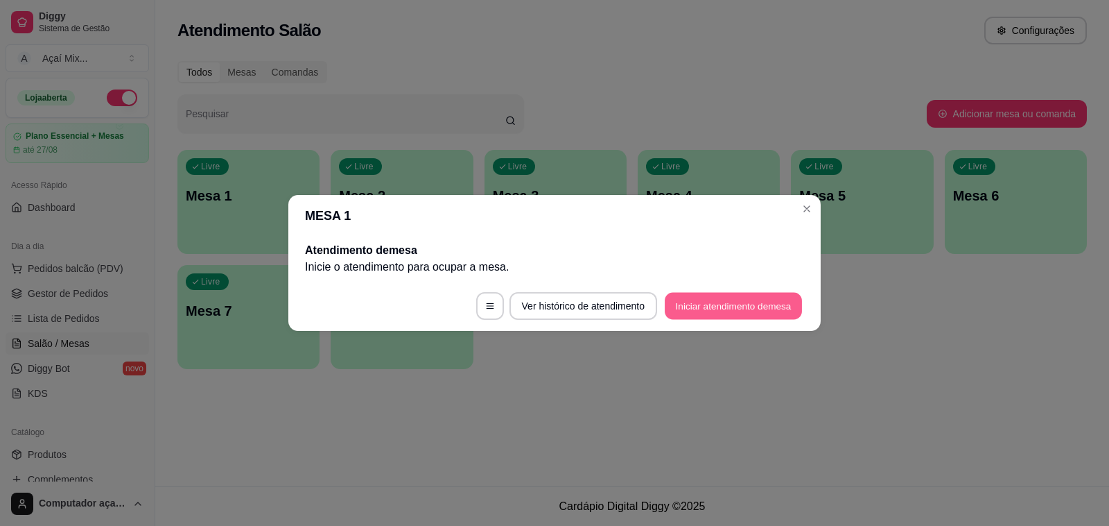
click at [691, 312] on button "Iniciar atendimento de mesa" at bounding box center [733, 306] width 137 height 27
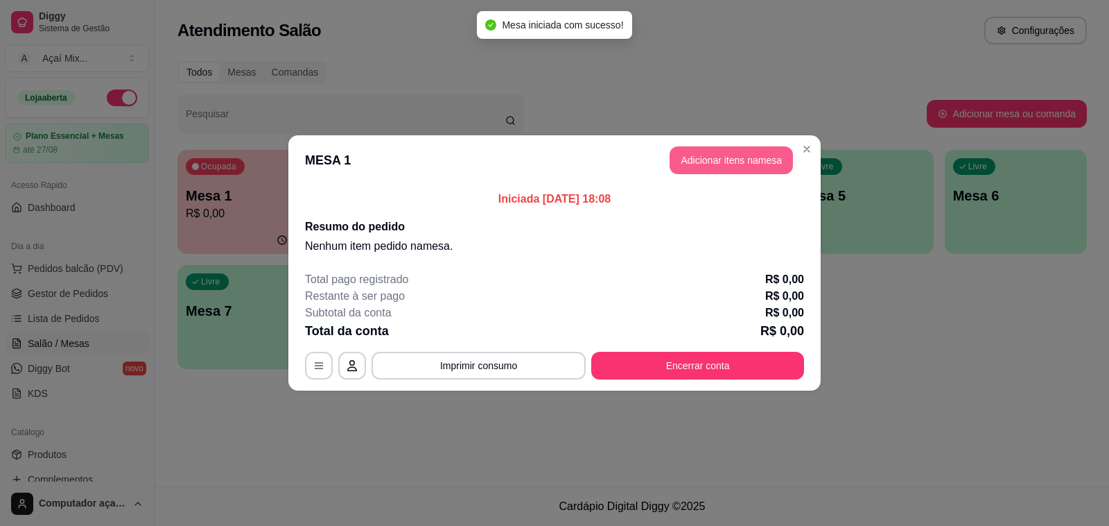
click at [747, 166] on button "Adicionar itens na mesa" at bounding box center [731, 160] width 123 height 28
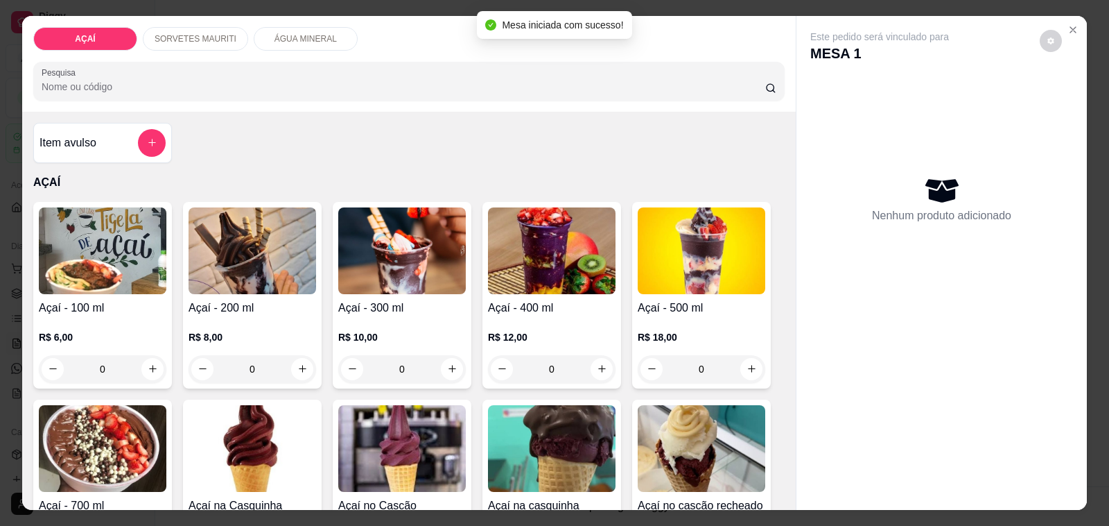
click at [279, 330] on p "R$ 8,00" at bounding box center [253, 337] width 128 height 14
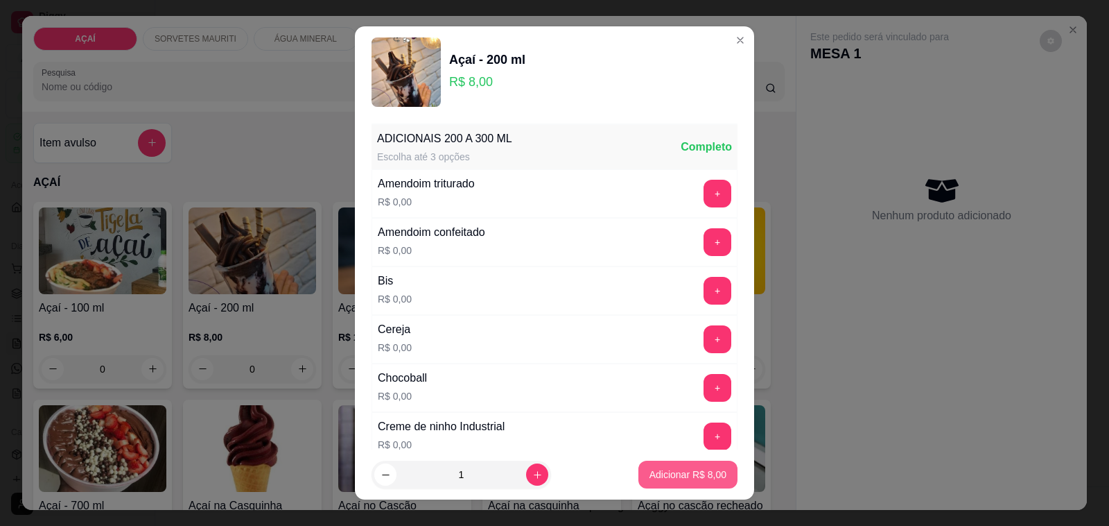
click at [641, 463] on button "Adicionar R$ 8,00" at bounding box center [688, 474] width 99 height 28
type input "1"
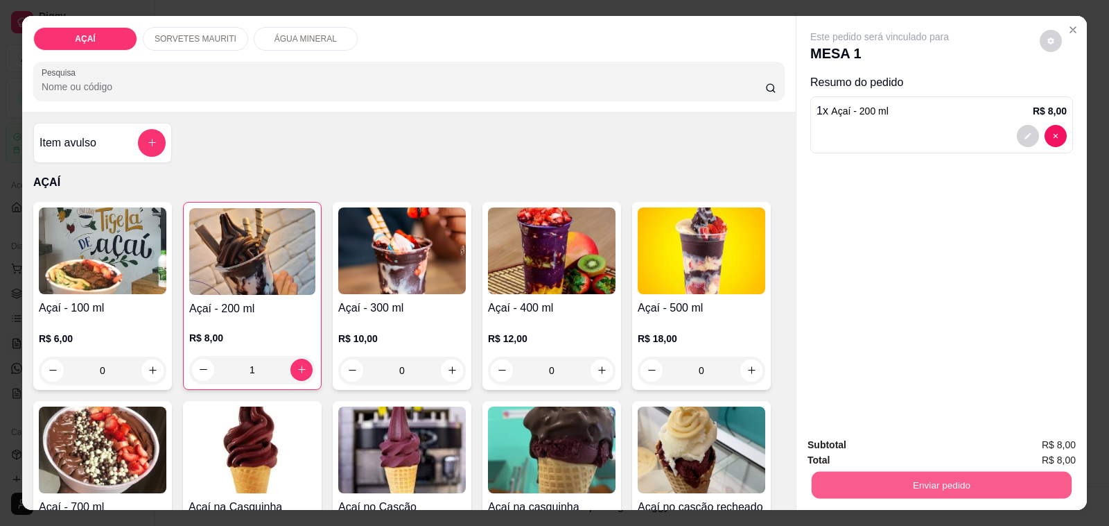
click at [854, 485] on button "Enviar pedido" at bounding box center [942, 484] width 260 height 27
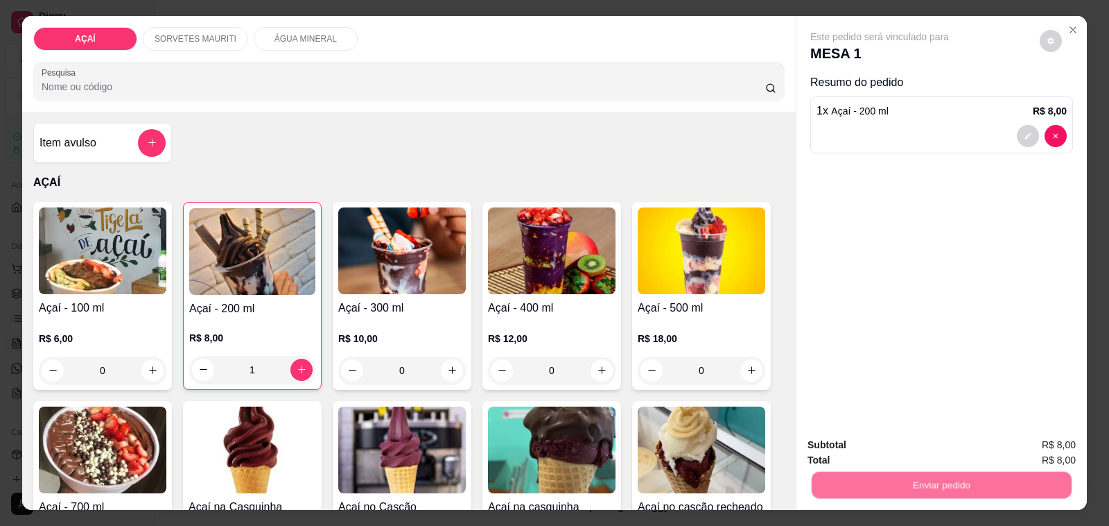
click at [888, 435] on button "Não registrar e enviar pedido" at bounding box center [895, 445] width 140 height 26
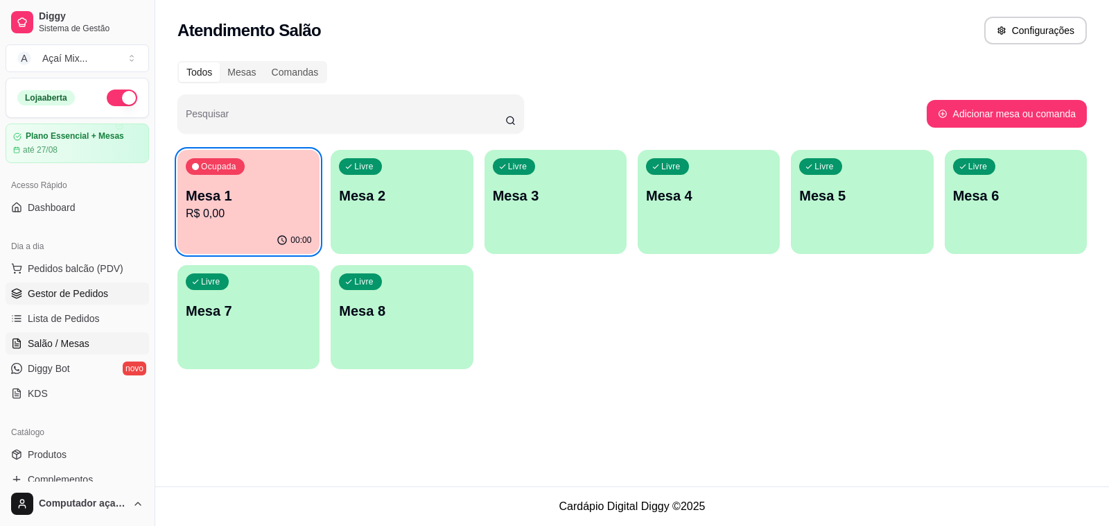
click at [67, 289] on span "Gestor de Pedidos" at bounding box center [68, 293] width 80 height 14
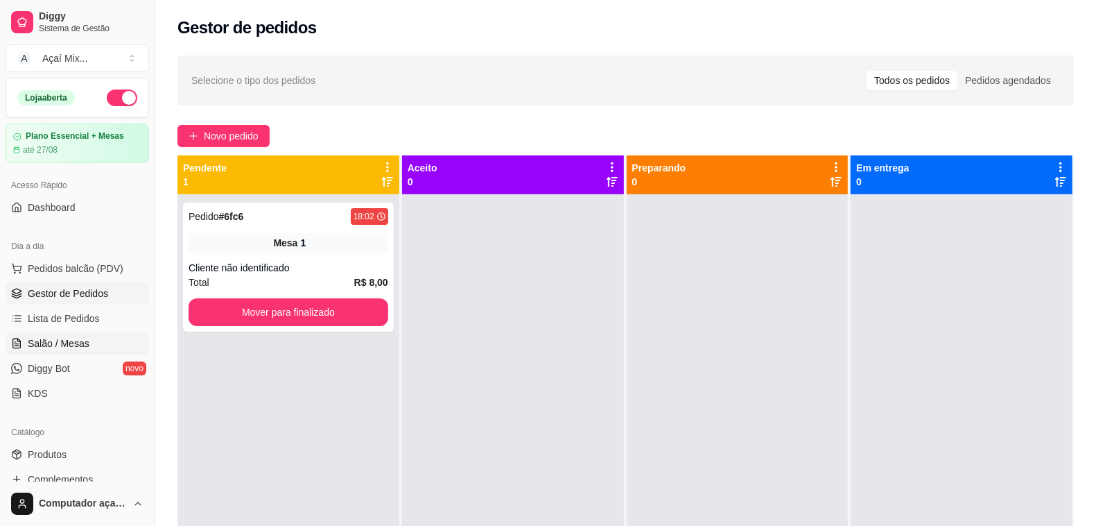
click at [83, 340] on span "Salão / Mesas" at bounding box center [59, 343] width 62 height 14
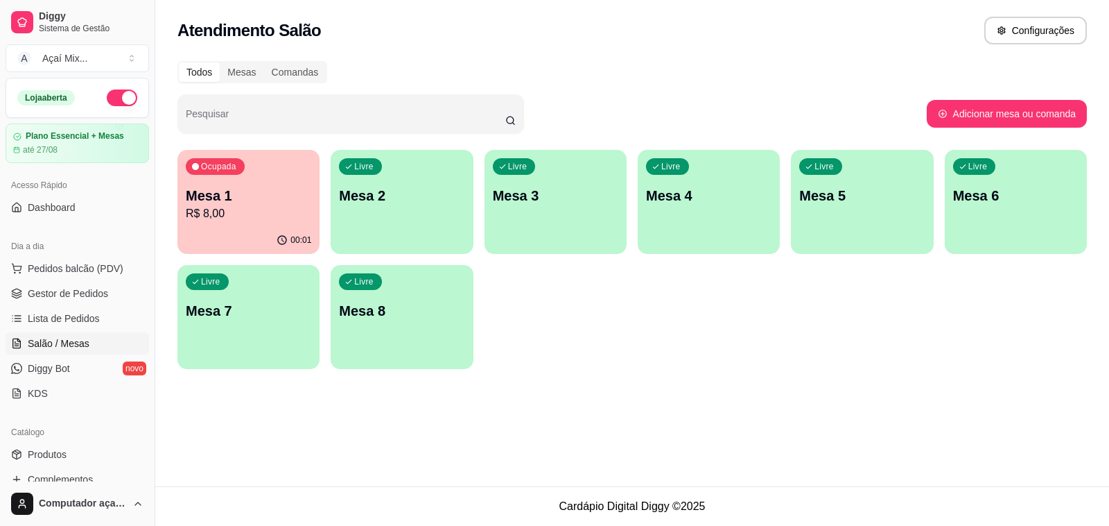
click at [247, 207] on p "R$ 8,00" at bounding box center [249, 213] width 126 height 17
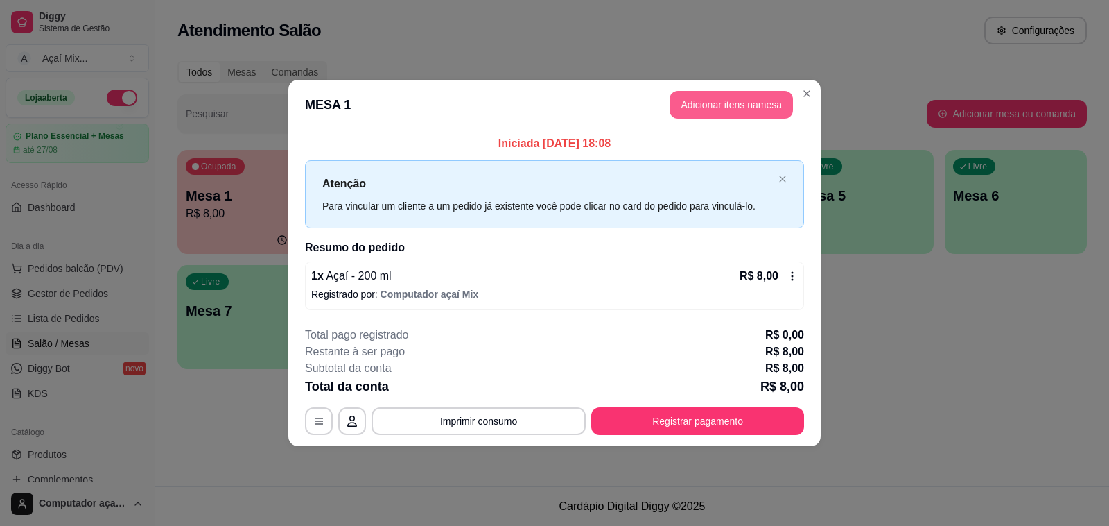
click at [772, 105] on button "Adicionar itens na mesa" at bounding box center [731, 105] width 123 height 28
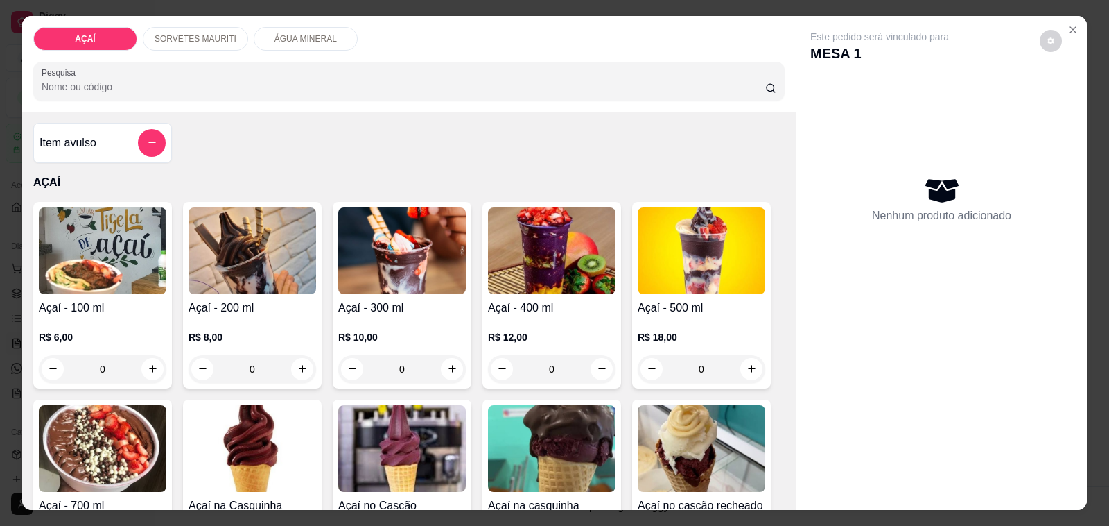
click at [266, 261] on img at bounding box center [253, 250] width 128 height 87
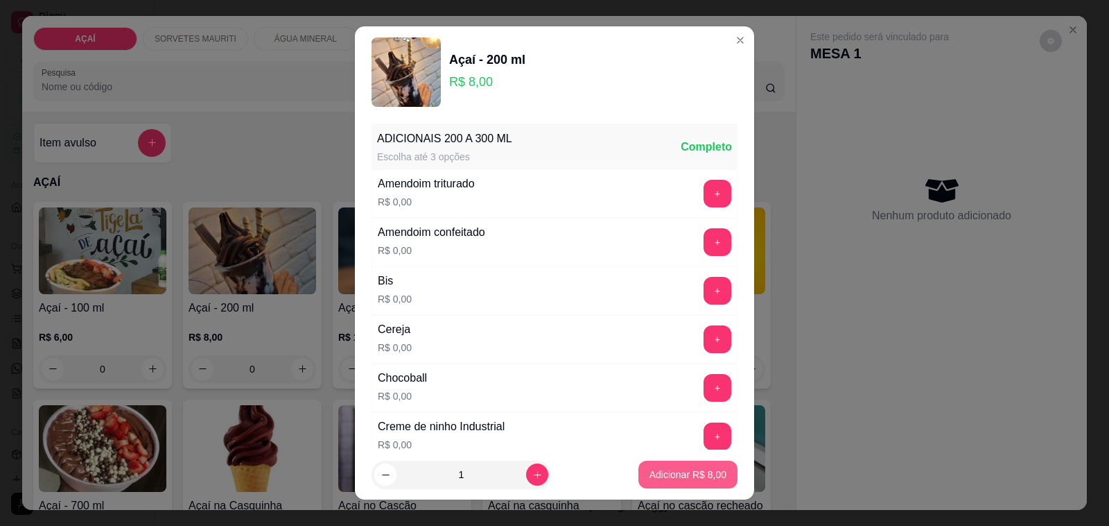
click at [691, 473] on p "Adicionar R$ 8,00" at bounding box center [688, 474] width 77 height 14
type input "1"
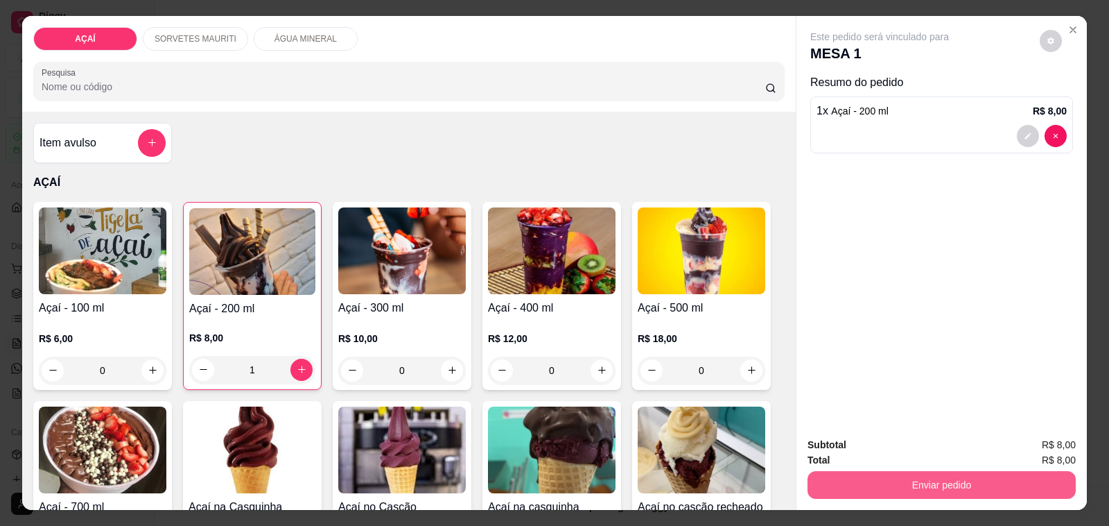
click at [937, 471] on button "Enviar pedido" at bounding box center [942, 485] width 268 height 28
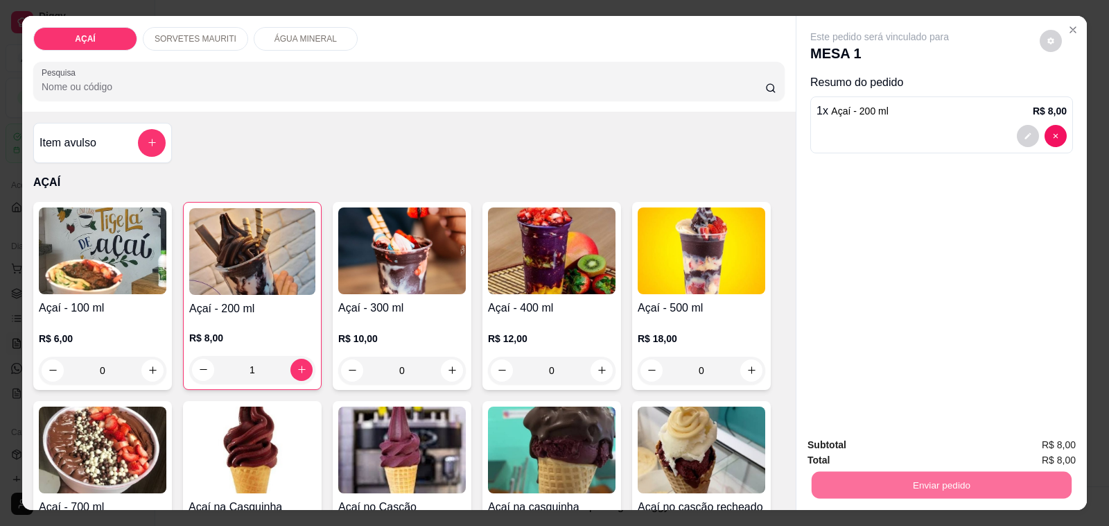
click at [854, 451] on button "Não registrar e enviar pedido" at bounding box center [895, 445] width 144 height 26
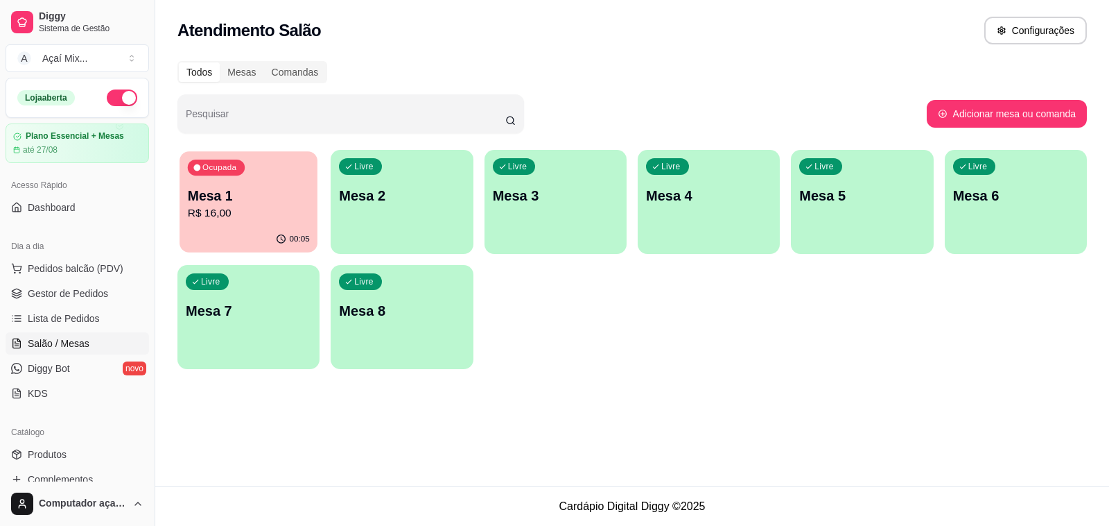
click at [282, 225] on div "Ocupada Mesa 1 R$ 16,00" at bounding box center [249, 188] width 138 height 75
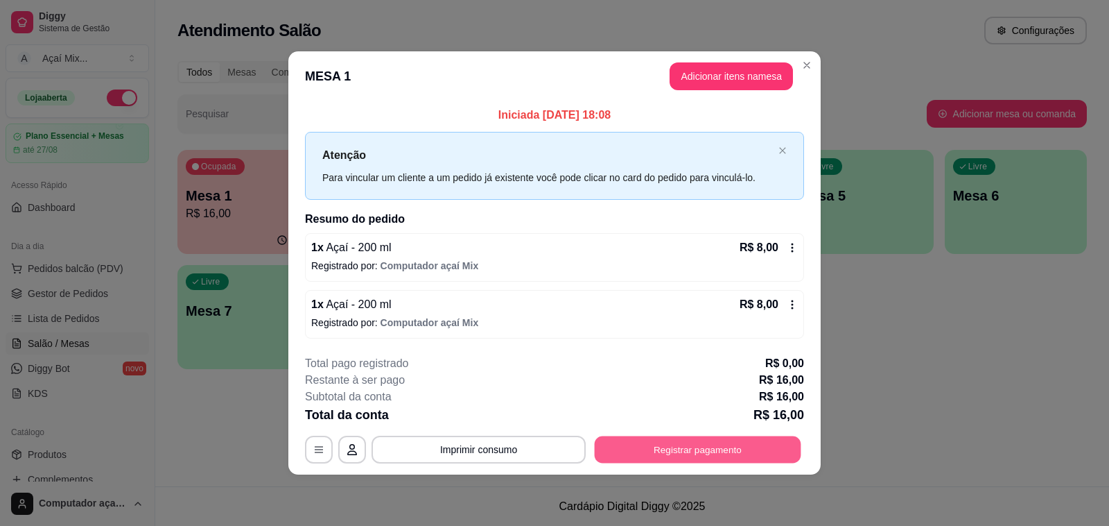
click at [697, 460] on button "Registrar pagamento" at bounding box center [698, 448] width 207 height 27
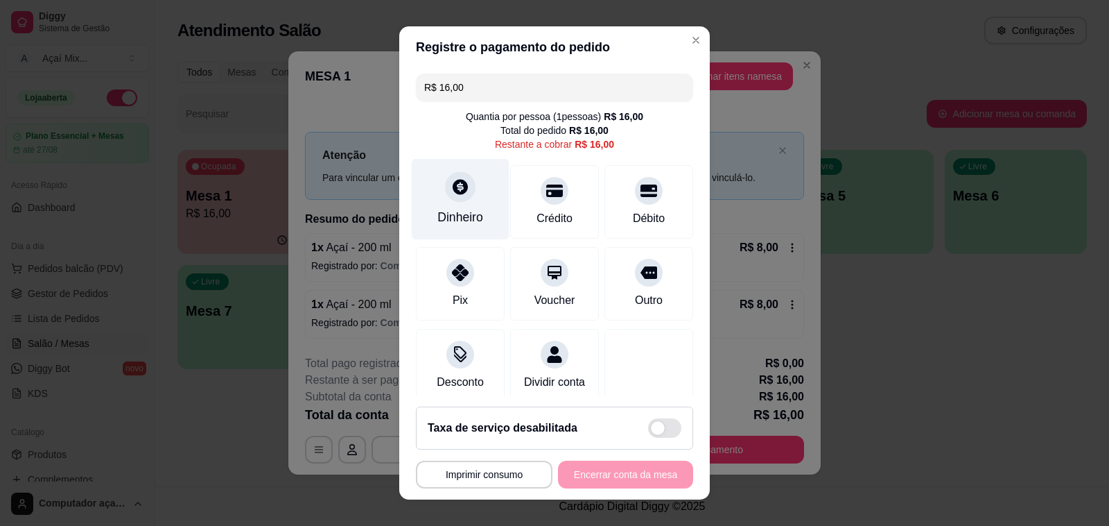
click at [469, 185] on div "Dinheiro" at bounding box center [461, 199] width 98 height 81
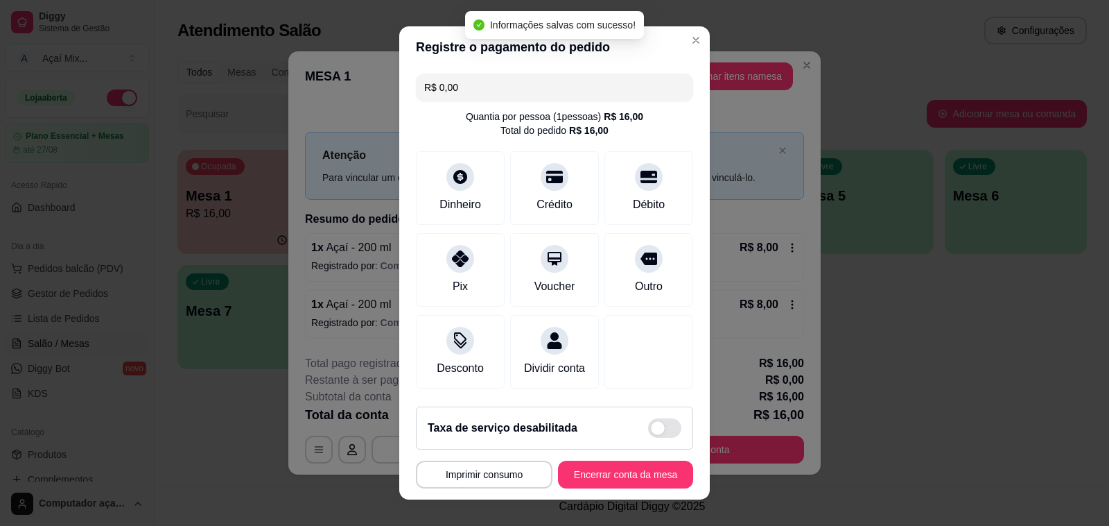
type input "R$ 0,00"
click at [630, 471] on button "Encerrar conta da mesa" at bounding box center [625, 474] width 135 height 28
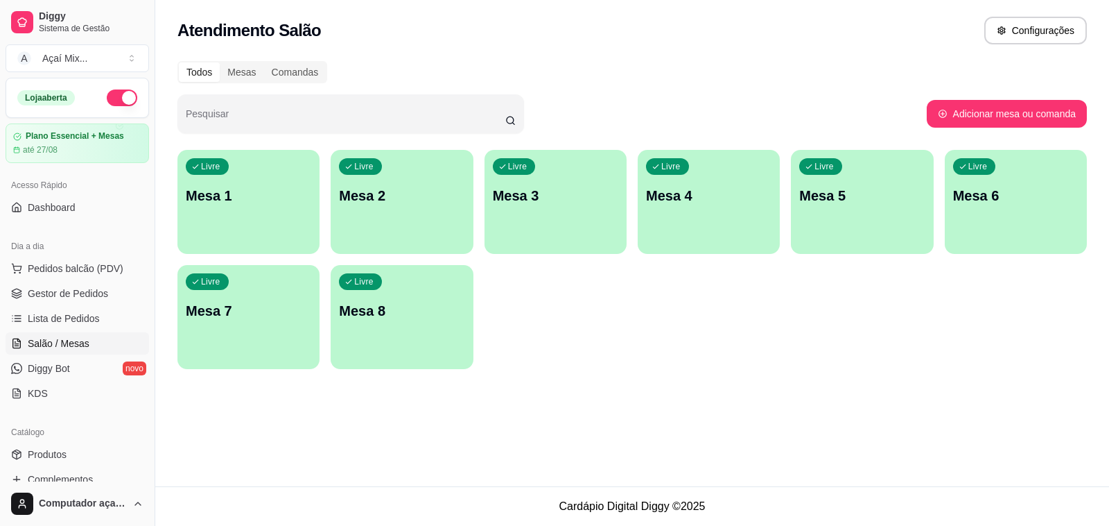
click at [293, 161] on div "Livre Mesa 1" at bounding box center [249, 193] width 142 height 87
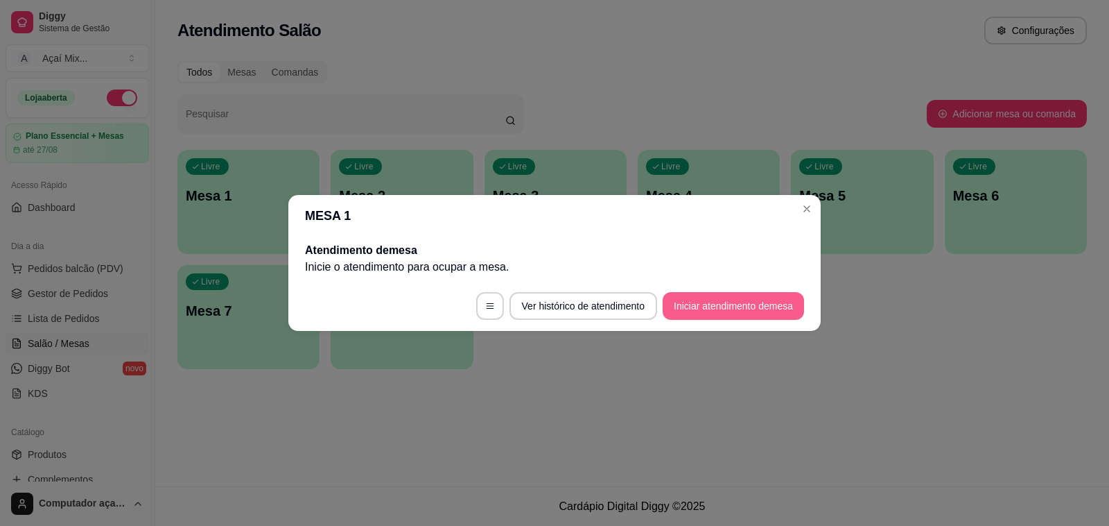
click at [730, 306] on button "Iniciar atendimento de mesa" at bounding box center [733, 306] width 141 height 28
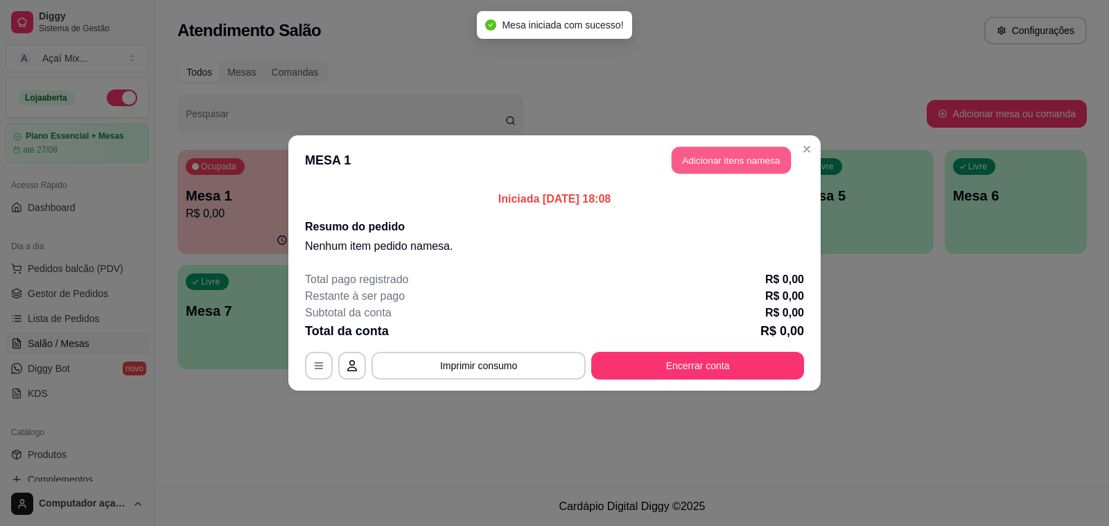
click at [722, 161] on button "Adicionar itens na mesa" at bounding box center [731, 160] width 119 height 27
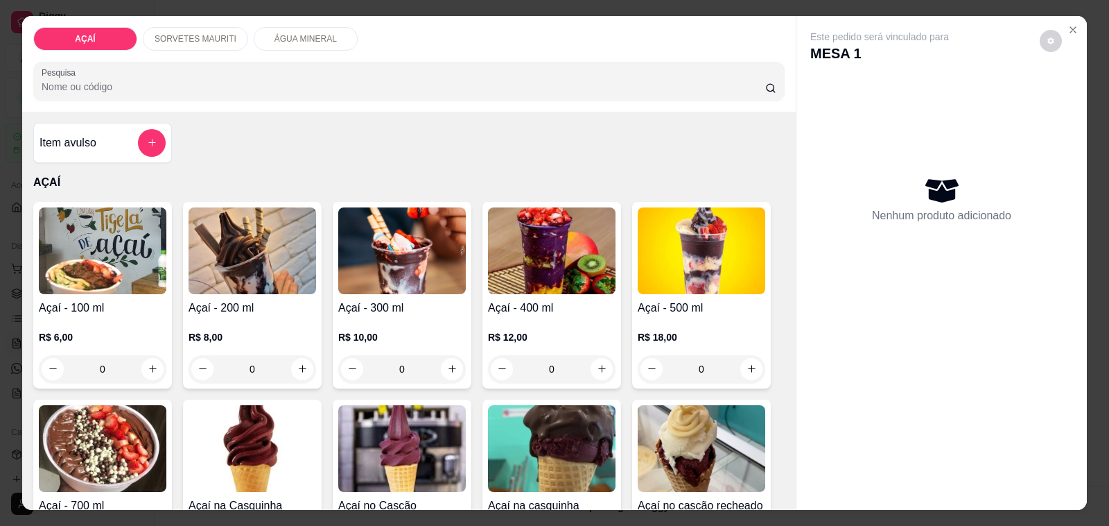
click at [202, 33] on p "SORVETES MAURITI" at bounding box center [196, 38] width 82 height 11
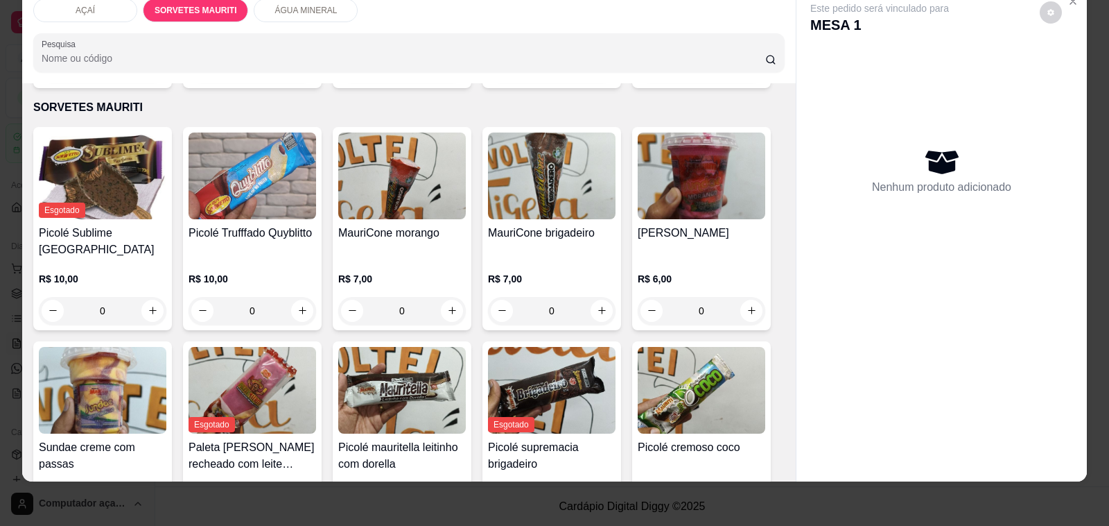
scroll to position [501, 0]
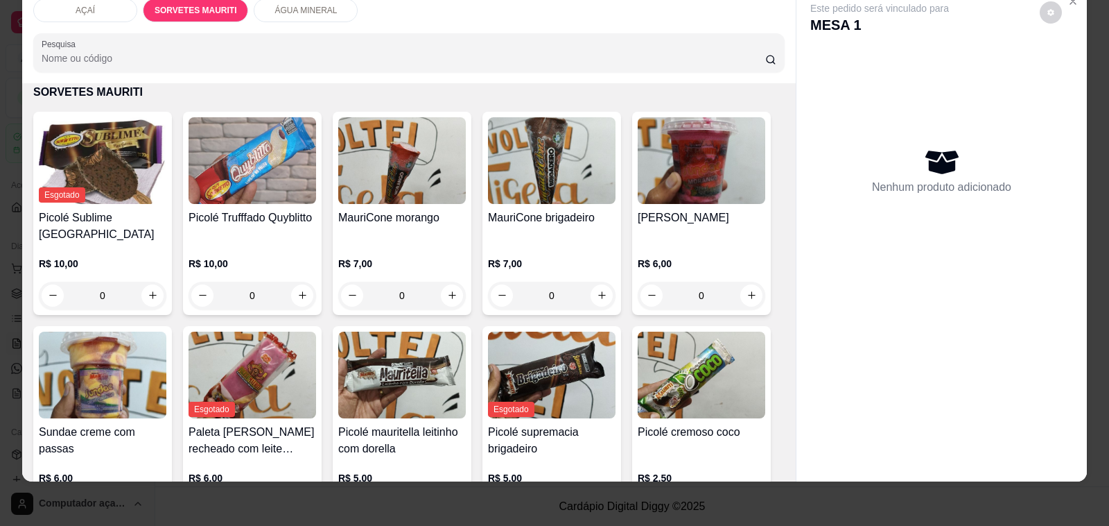
click at [399, 348] on img at bounding box center [402, 374] width 128 height 87
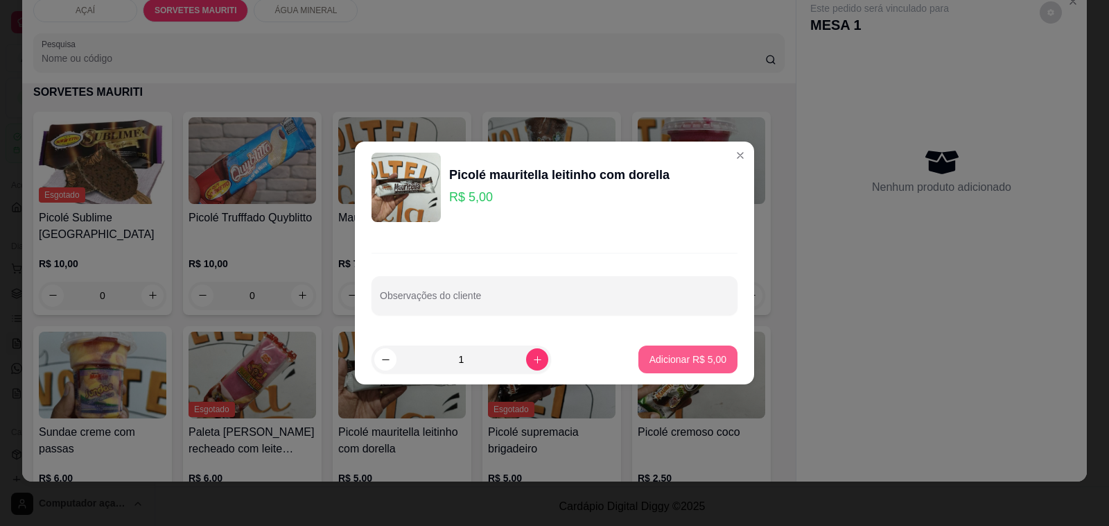
click at [695, 359] on p "Adicionar R$ 5,00" at bounding box center [688, 359] width 77 height 14
type input "1"
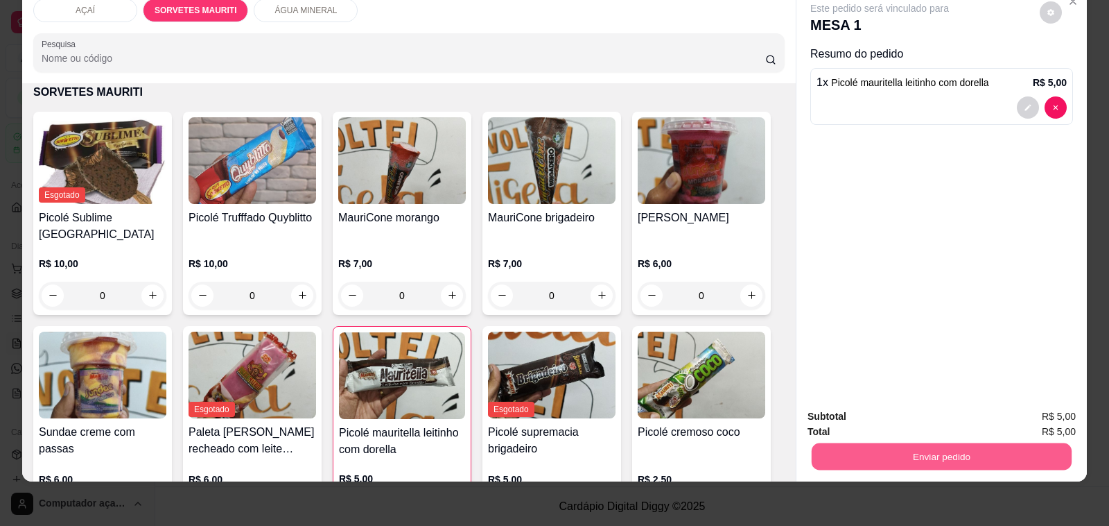
click at [875, 443] on button "Enviar pedido" at bounding box center [942, 456] width 260 height 27
click at [1010, 401] on button "Sim, quero registrar" at bounding box center [1026, 410] width 103 height 26
click at [894, 442] on button "Enviar pedido" at bounding box center [942, 456] width 268 height 28
click at [870, 407] on button "Não registrar e enviar pedido" at bounding box center [895, 410] width 144 height 26
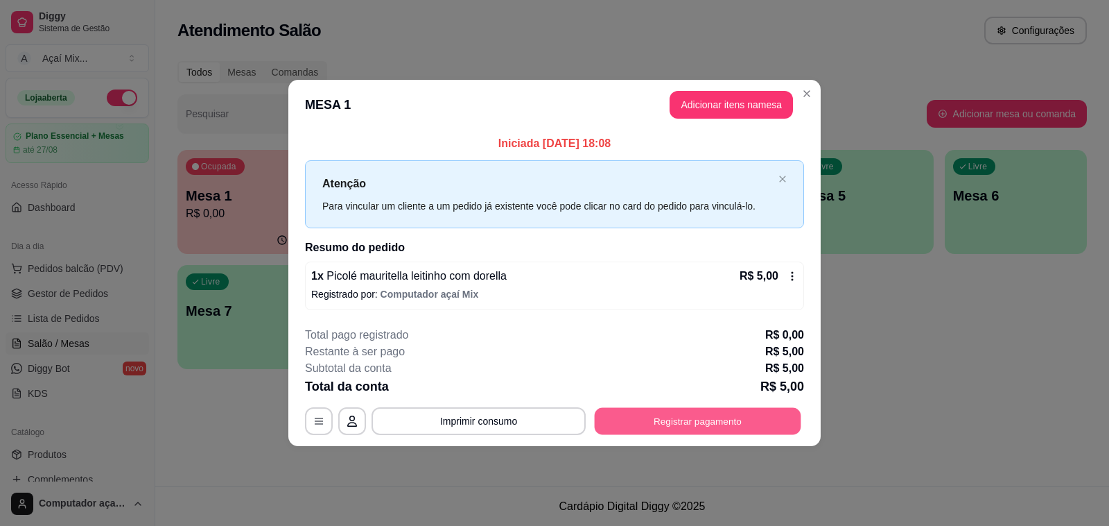
click at [688, 407] on button "Registrar pagamento" at bounding box center [698, 420] width 207 height 27
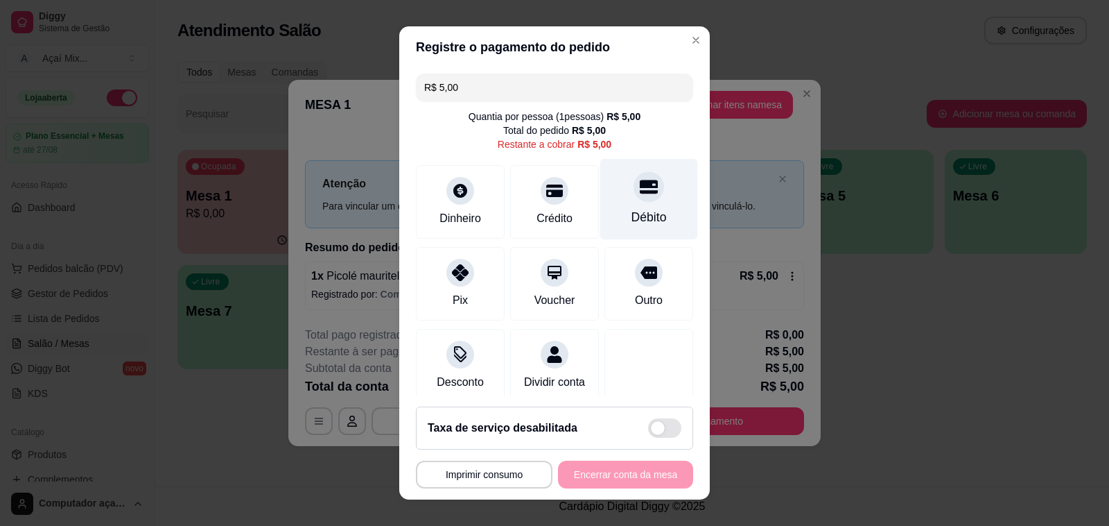
click at [632, 220] on div "Débito" at bounding box center [649, 217] width 35 height 18
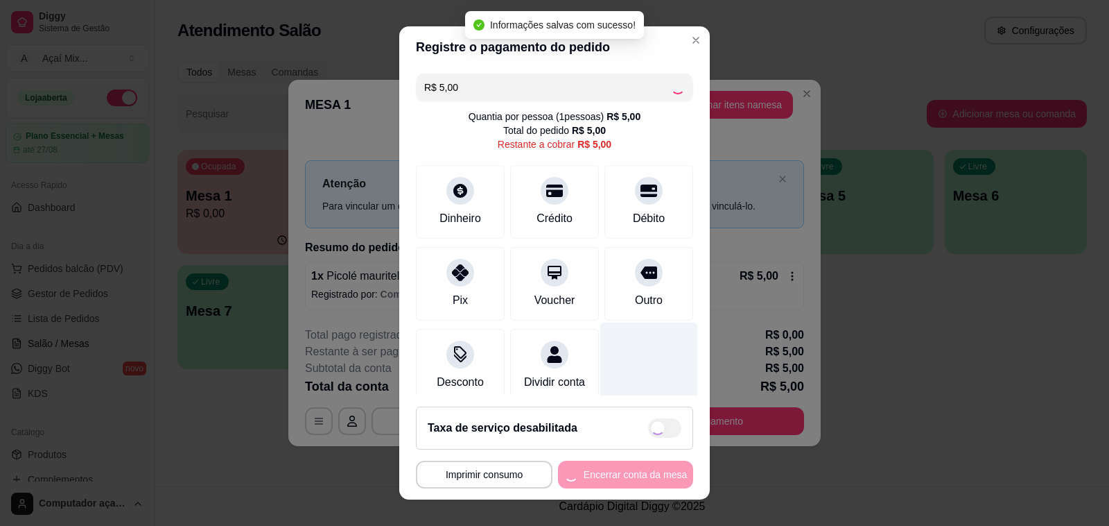
type input "R$ 0,00"
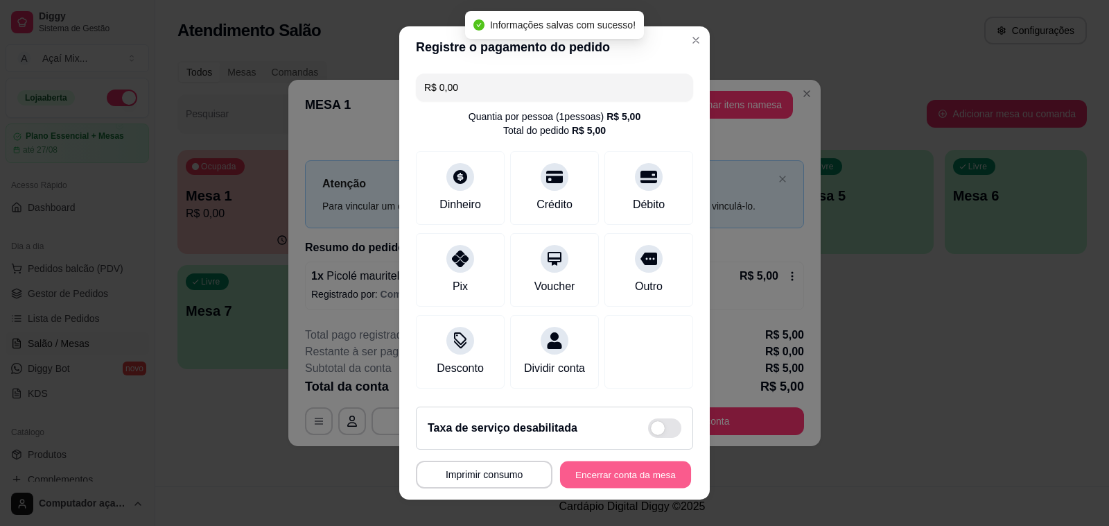
click at [618, 472] on button "Encerrar conta da mesa" at bounding box center [625, 474] width 131 height 27
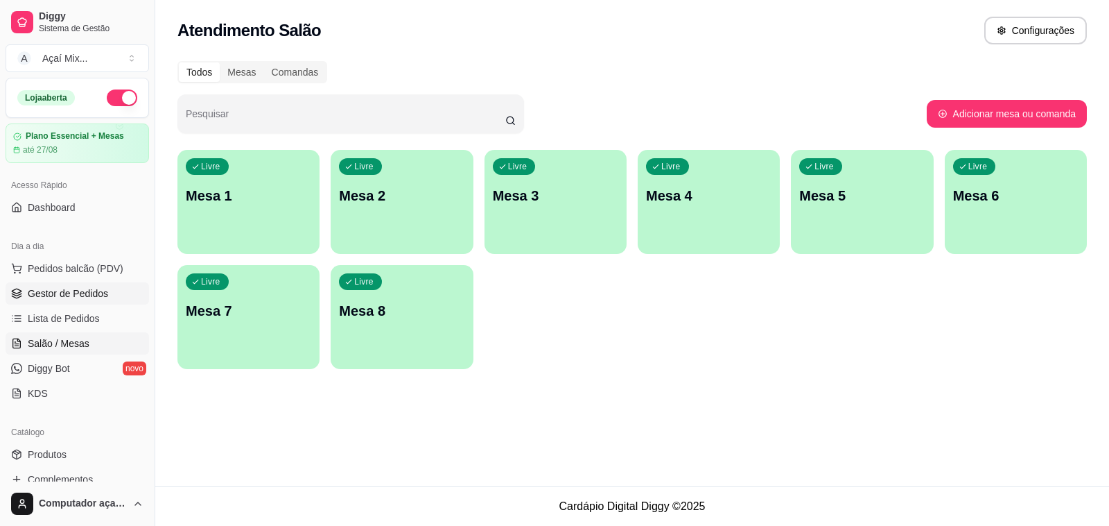
click at [84, 289] on span "Gestor de Pedidos" at bounding box center [68, 293] width 80 height 14
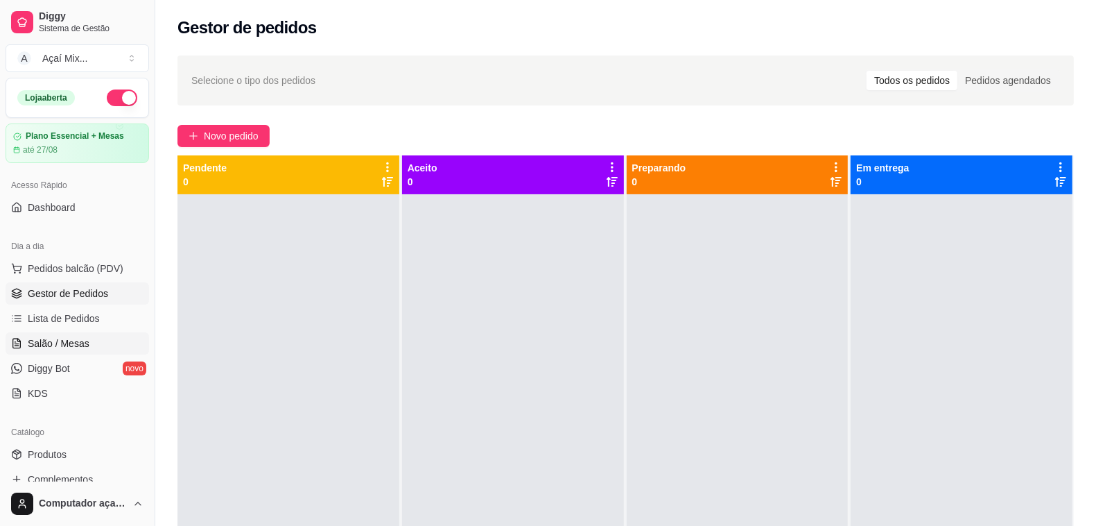
click at [85, 338] on span "Salão / Mesas" at bounding box center [59, 343] width 62 height 14
